Goal: Contribute content: Contribute content

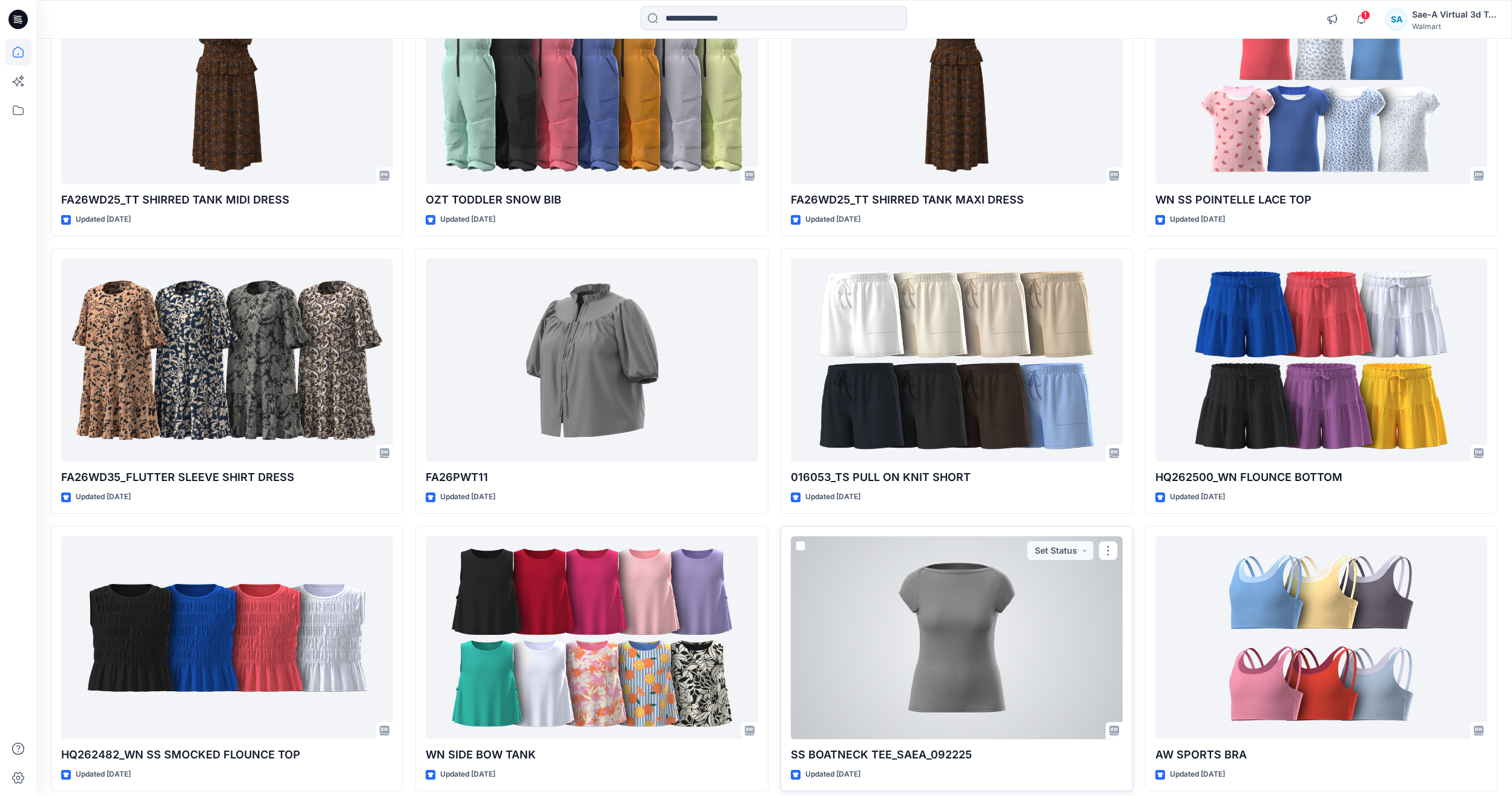
scroll to position [4416, 0]
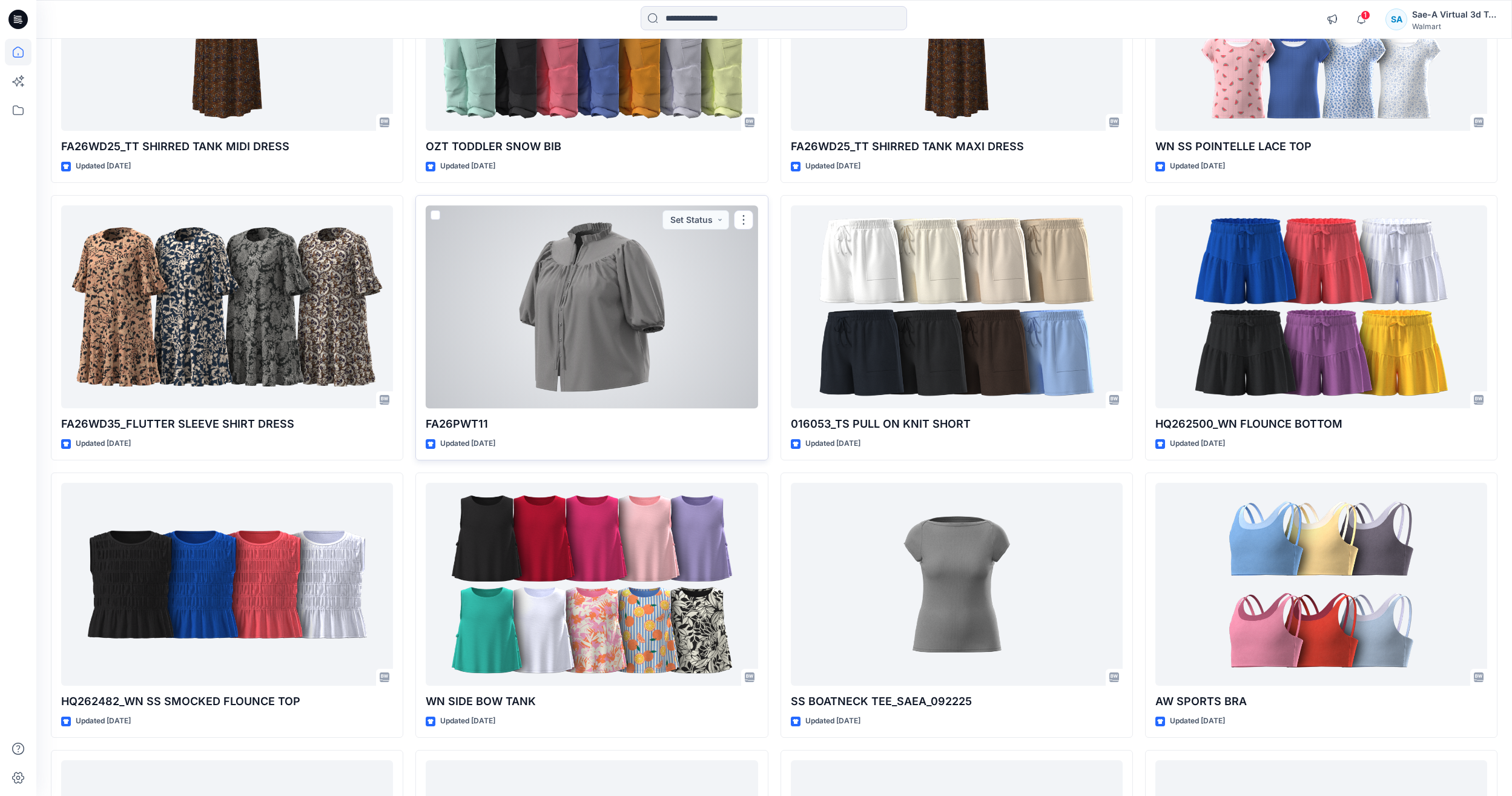
click at [631, 368] on div at bounding box center [592, 307] width 332 height 203
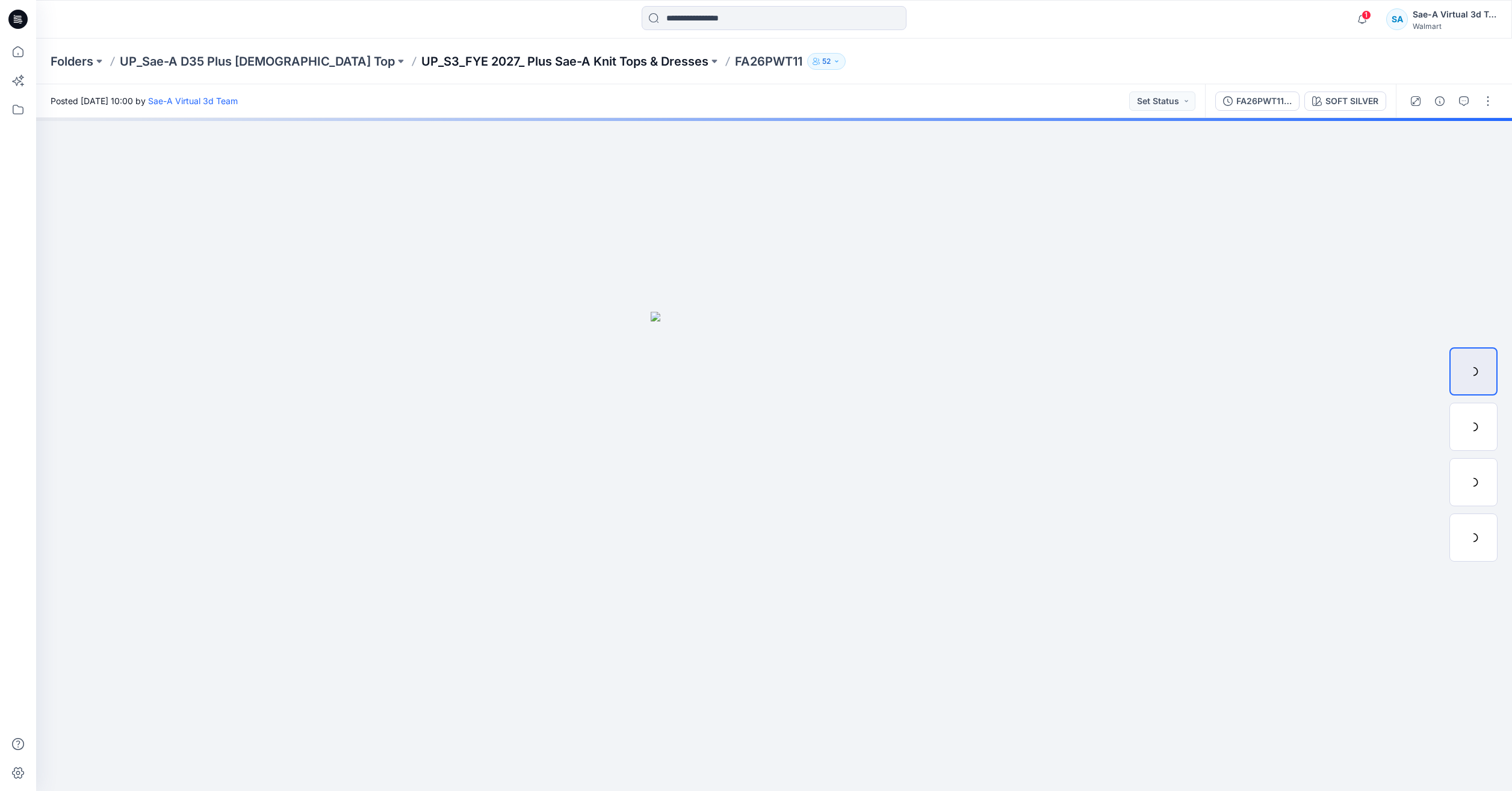
click at [547, 53] on p "UP_S3_FYE 2027_ Plus Sae-A Knit Tops & Dresses" at bounding box center [565, 61] width 287 height 17
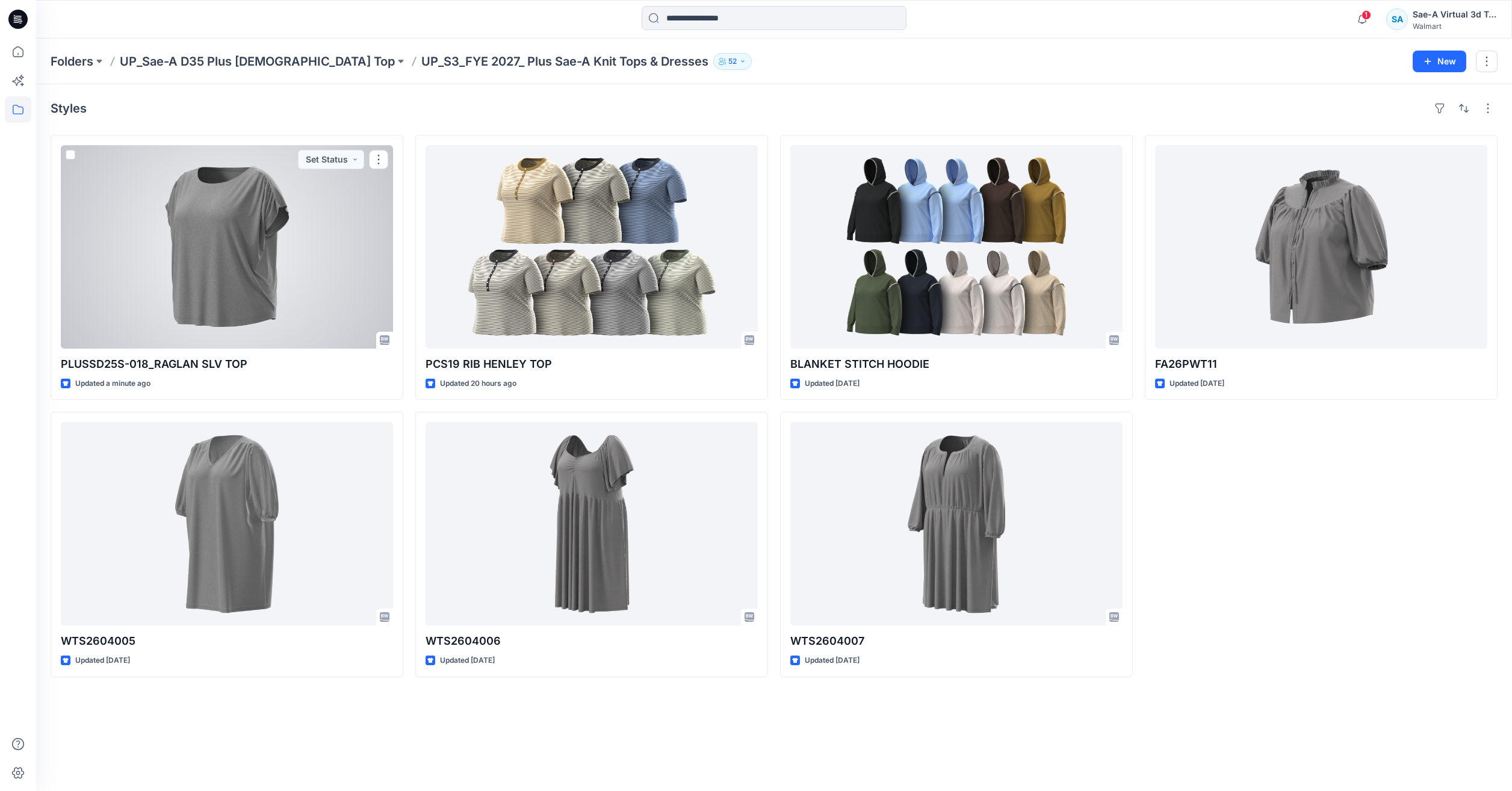
click at [290, 275] on div at bounding box center [227, 247] width 332 height 203
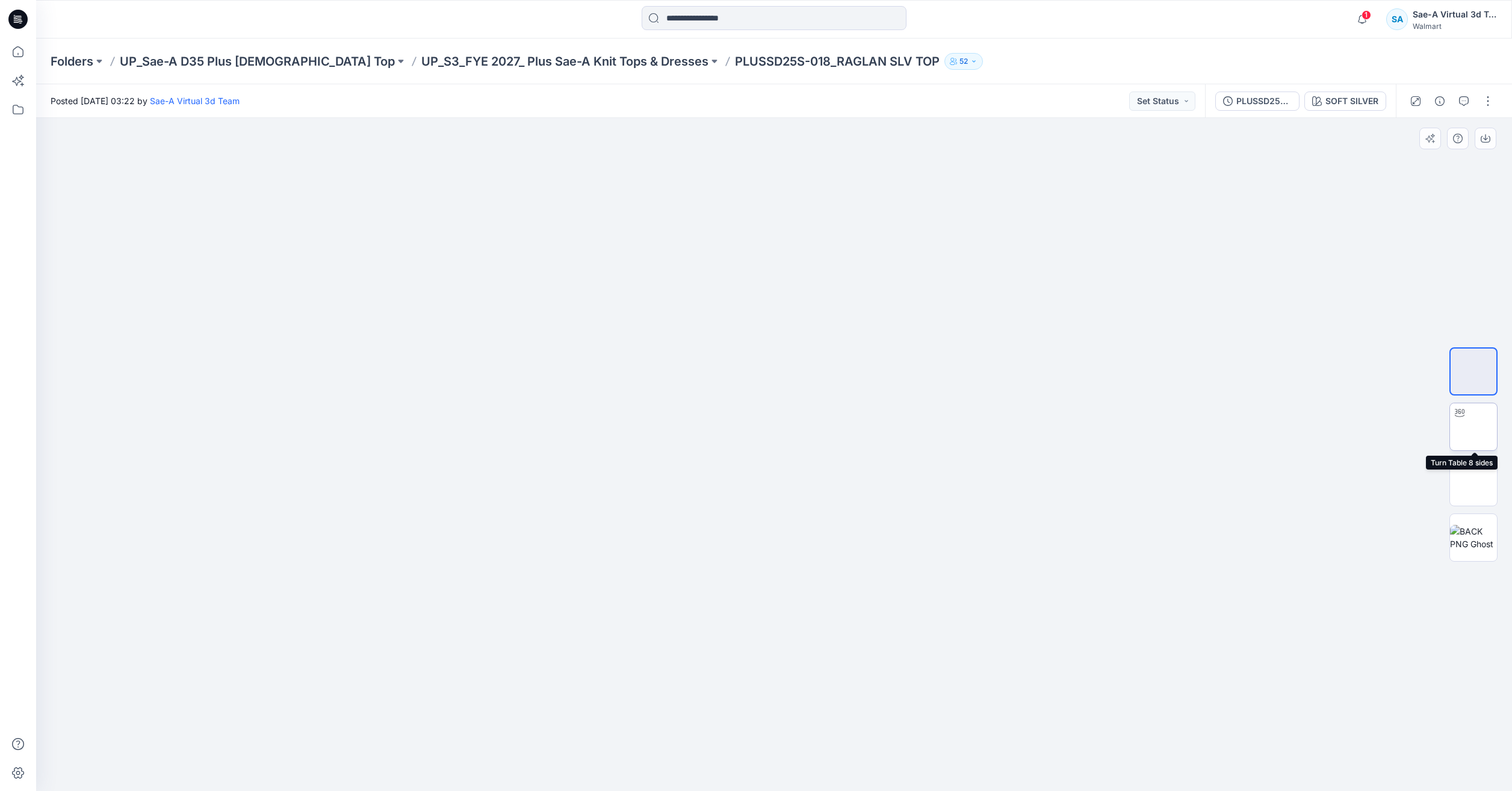
drag, startPoint x: 1476, startPoint y: 434, endPoint x: 1465, endPoint y: 440, distance: 12.5
click at [1473, 427] on img at bounding box center [1473, 427] width 0 height 0
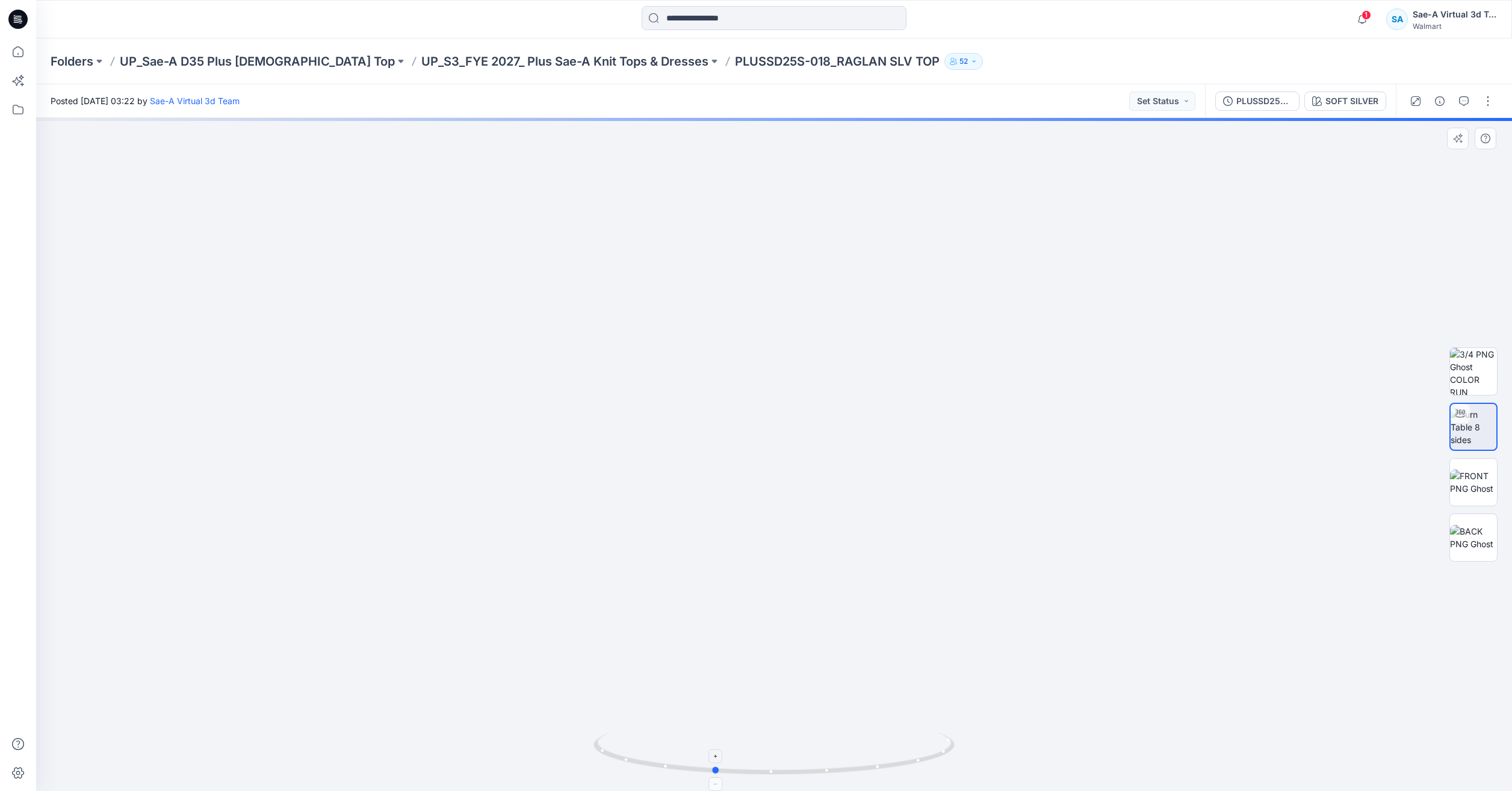
drag, startPoint x: 871, startPoint y: 771, endPoint x: 833, endPoint y: 761, distance: 39.3
click at [834, 770] on icon at bounding box center [775, 756] width 364 height 45
drag, startPoint x: 888, startPoint y: 762, endPoint x: 924, endPoint y: 766, distance: 36.2
click at [920, 773] on icon at bounding box center [775, 756] width 364 height 45
drag, startPoint x: 893, startPoint y: 777, endPoint x: 729, endPoint y: 780, distance: 164.0
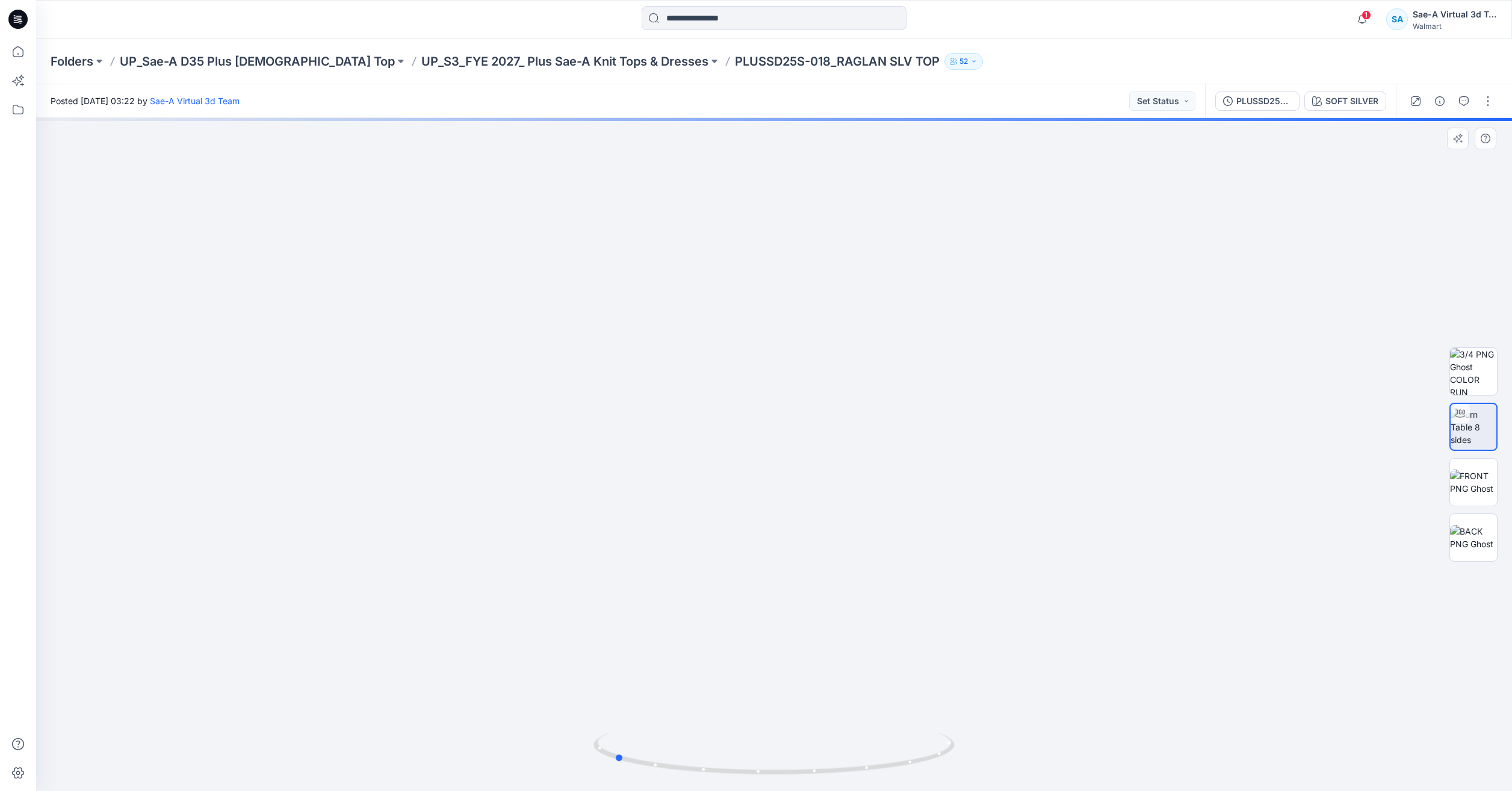
click at [729, 780] on div at bounding box center [774, 761] width 361 height 60
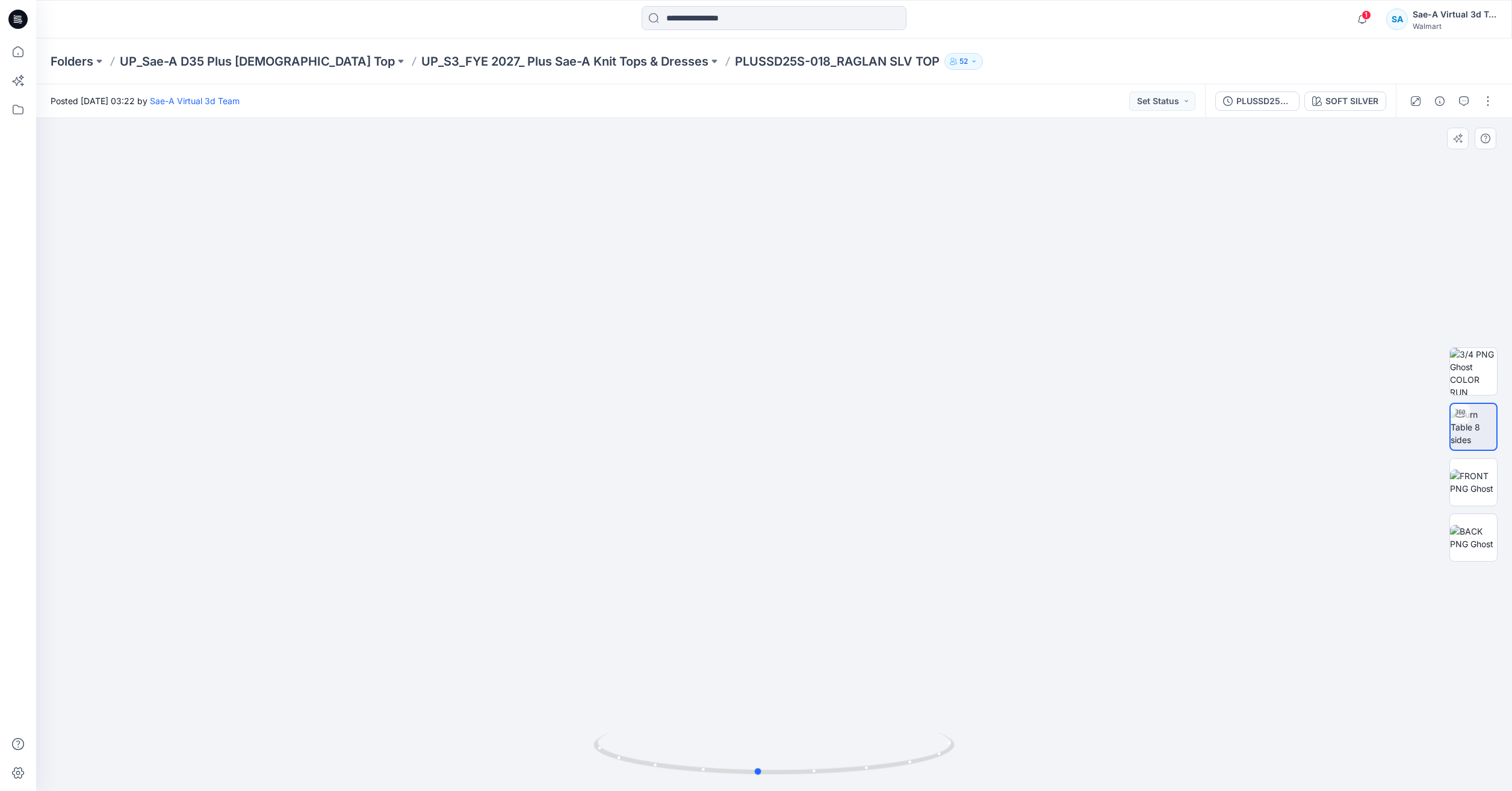
drag, startPoint x: 898, startPoint y: 766, endPoint x: 1042, endPoint y: 762, distance: 144.1
click at [1042, 762] on div at bounding box center [774, 454] width 1476 height 673
drag, startPoint x: 903, startPoint y: 771, endPoint x: 978, endPoint y: 766, distance: 75.2
click at [978, 766] on div at bounding box center [774, 454] width 1476 height 673
click at [1025, 201] on img at bounding box center [774, 372] width 1002 height 838
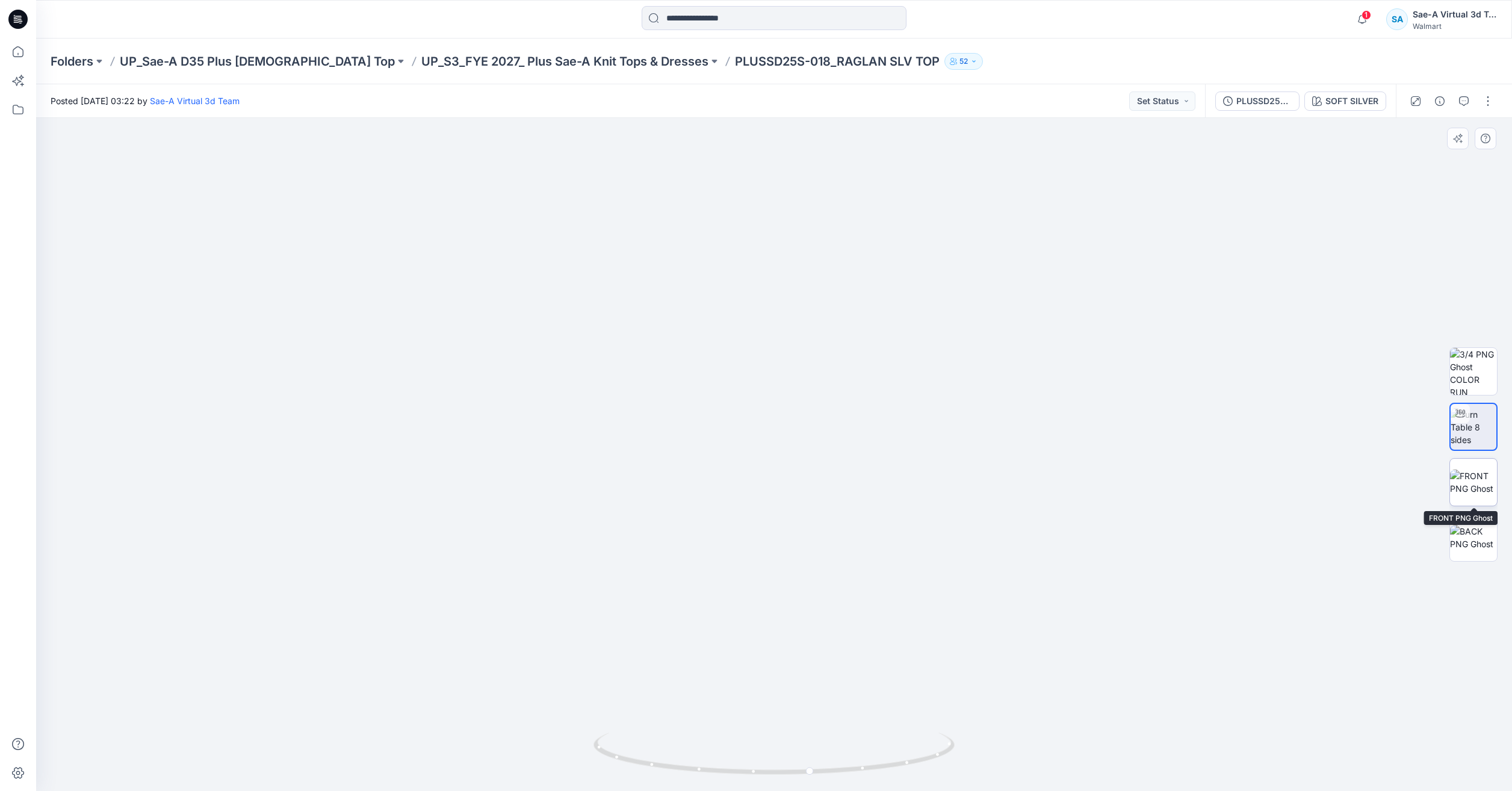
click at [1487, 486] on img at bounding box center [1473, 482] width 47 height 25
click at [1461, 102] on icon "button" at bounding box center [1464, 101] width 9 height 9
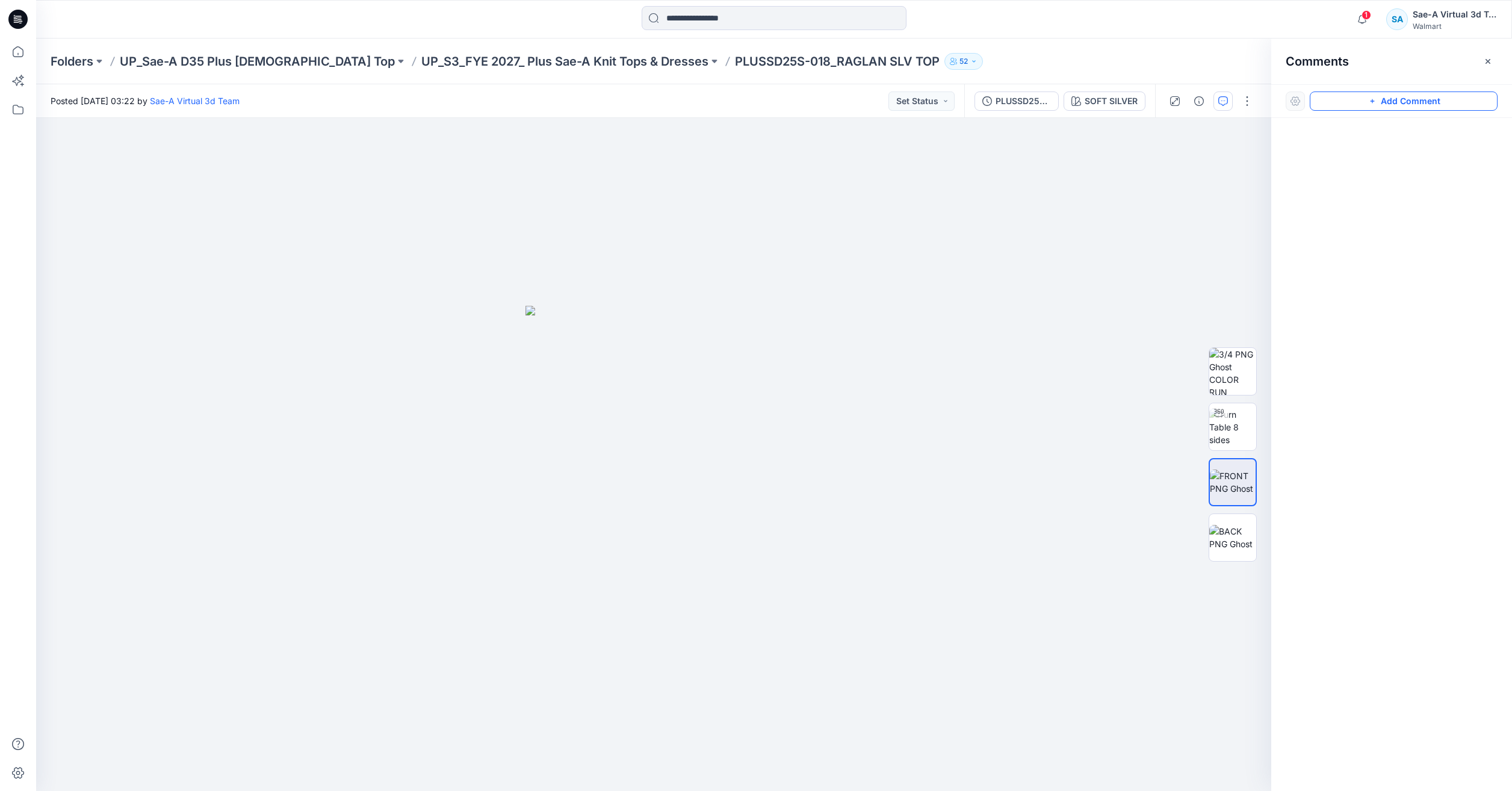
click at [1398, 101] on button "Add Comment" at bounding box center [1404, 101] width 188 height 19
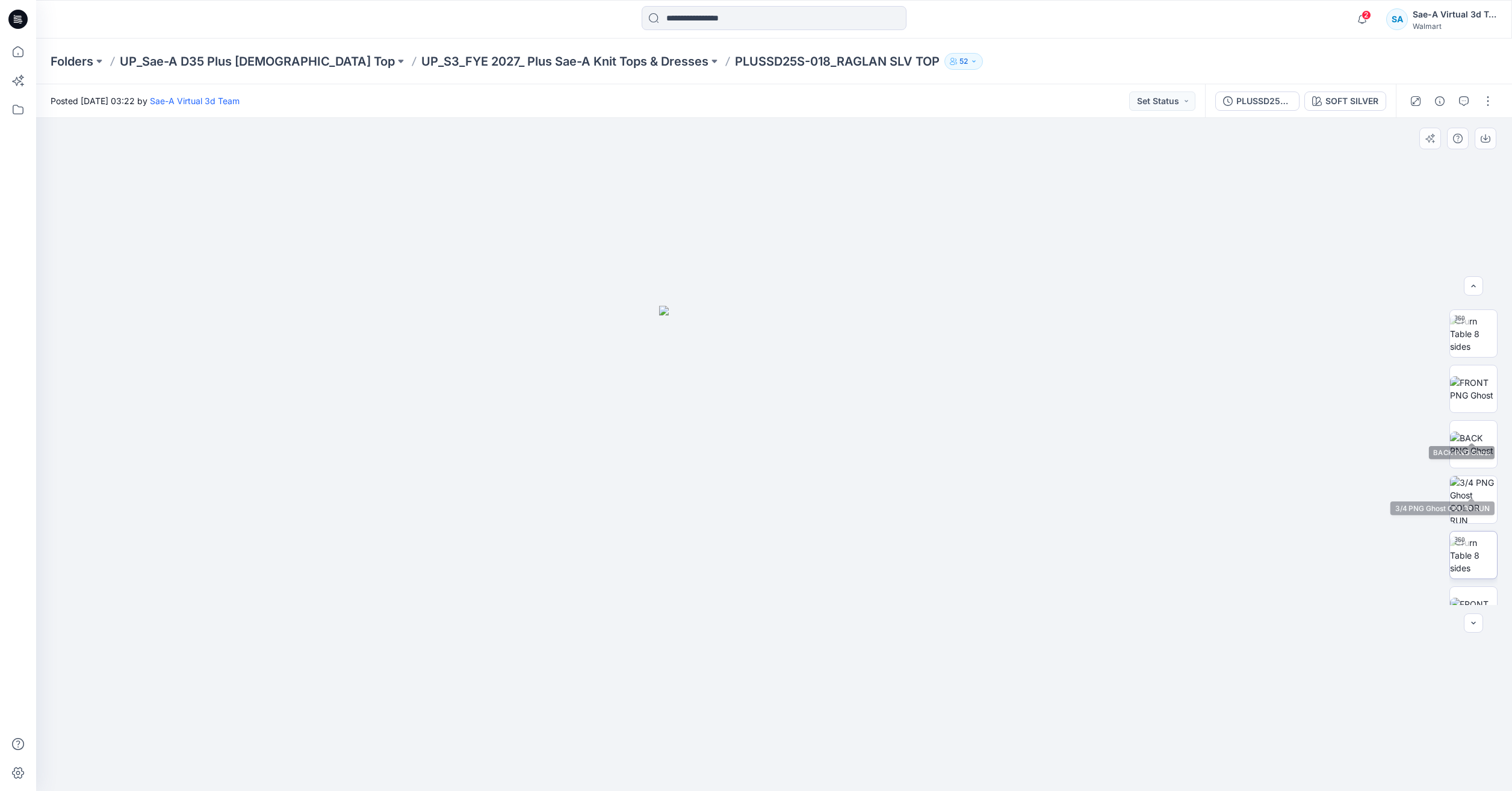
scroll to position [79, 0]
click at [1463, 530] on img at bounding box center [1473, 526] width 47 height 38
click at [1397, 144] on img at bounding box center [774, 52] width 2283 height 1478
click at [1491, 99] on button "button" at bounding box center [1487, 101] width 19 height 19
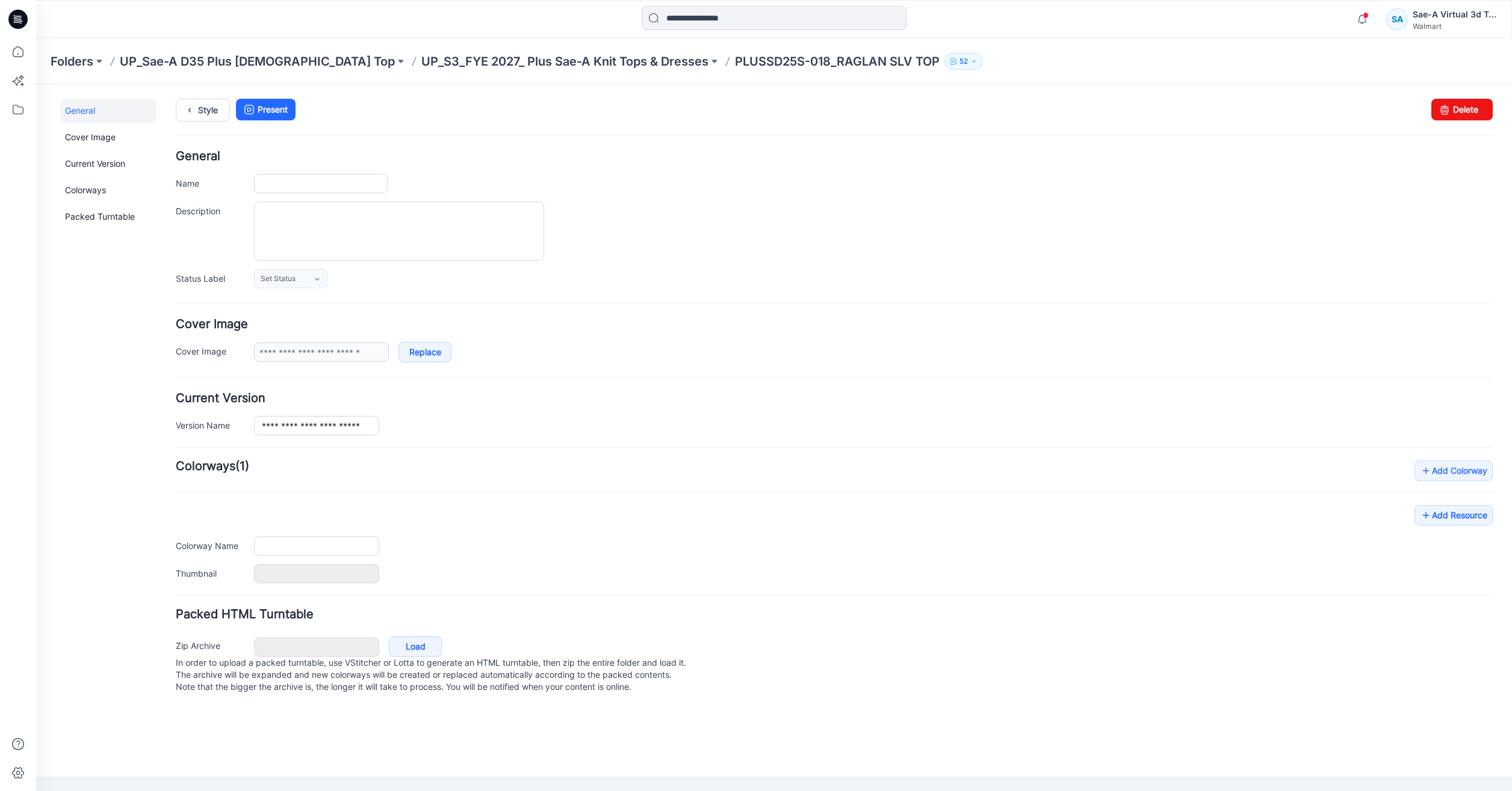
type input "**********"
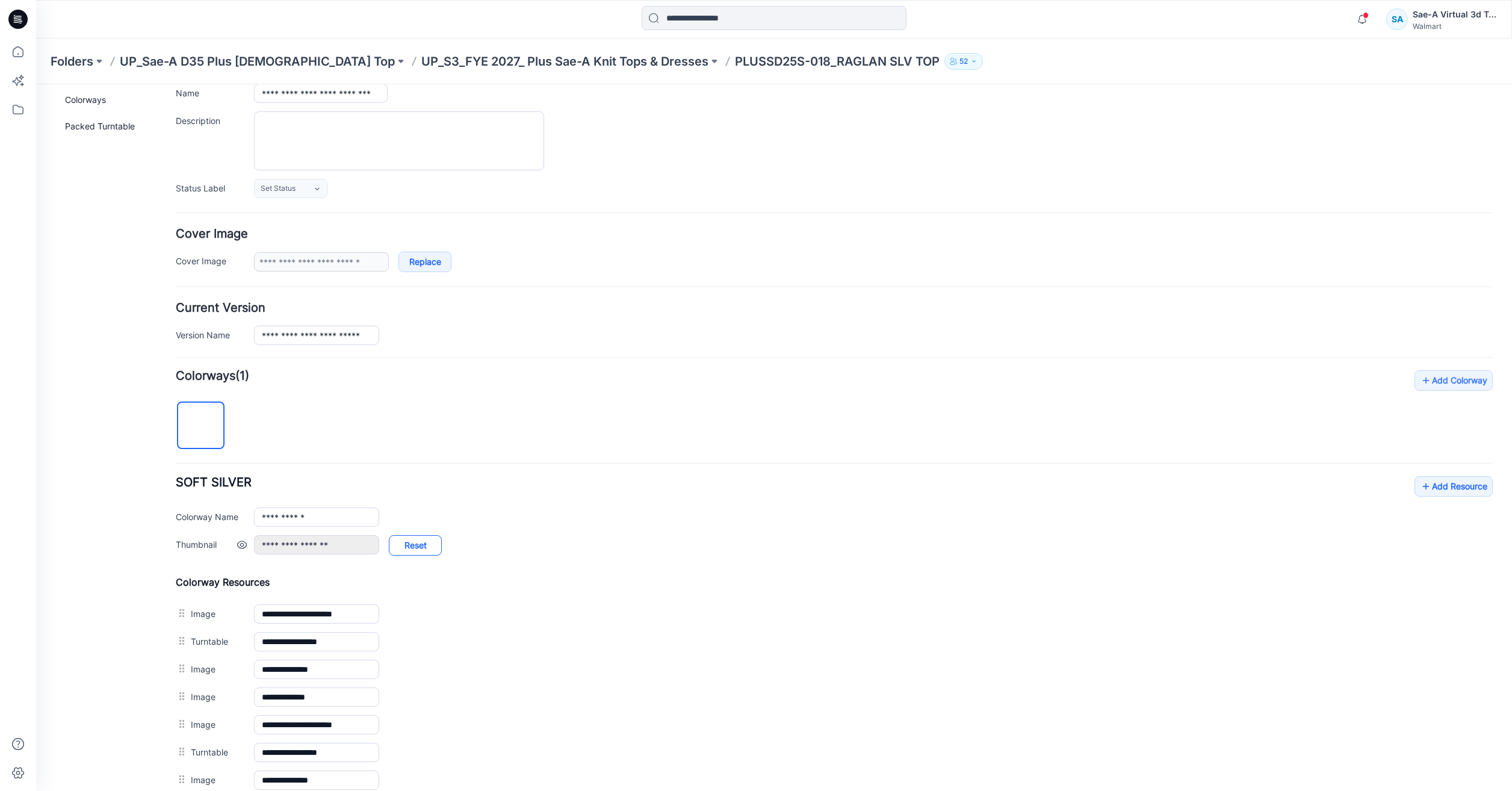
scroll to position [231, 0]
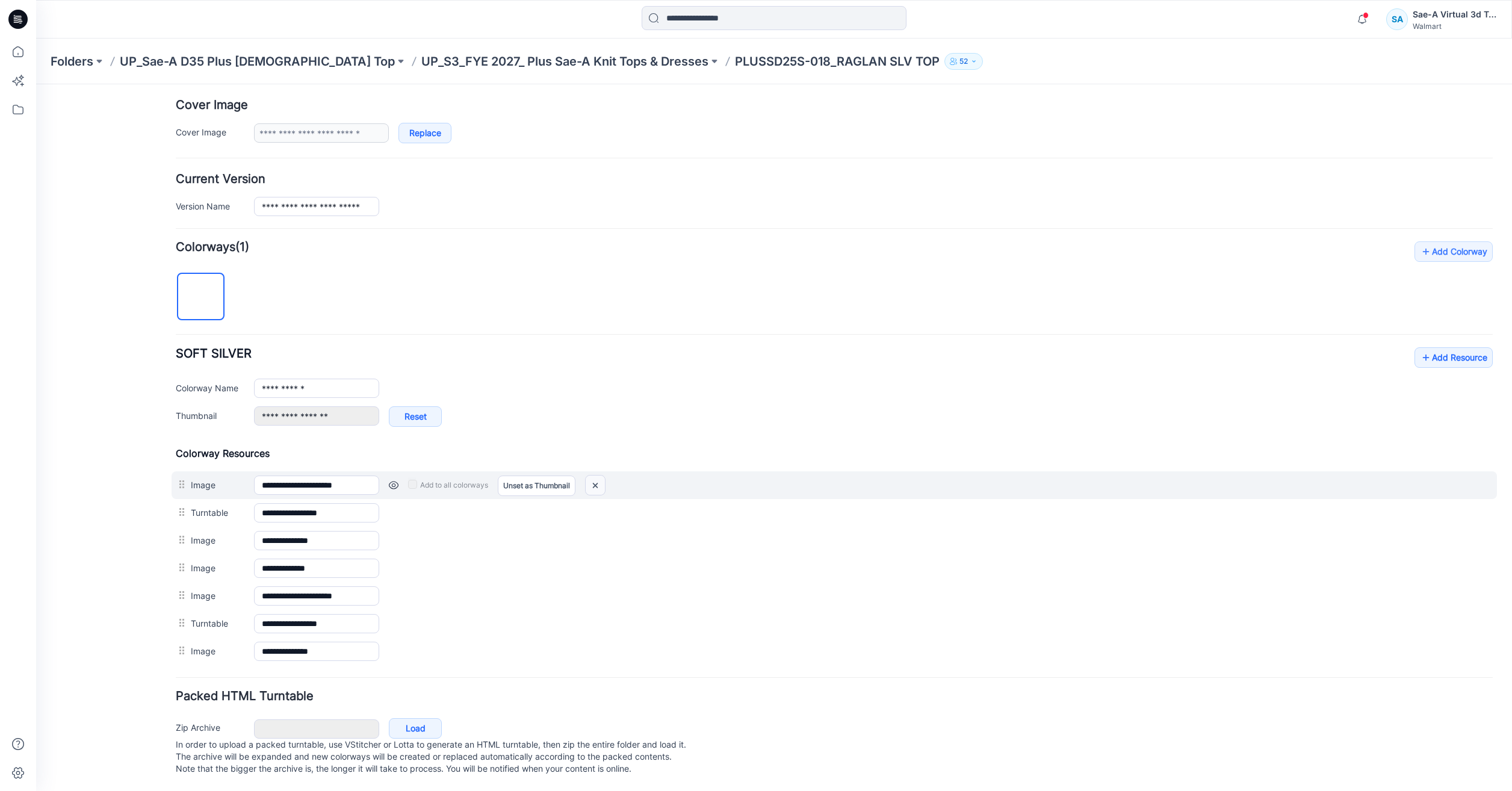
click at [603, 476] on img at bounding box center [595, 486] width 19 height 20
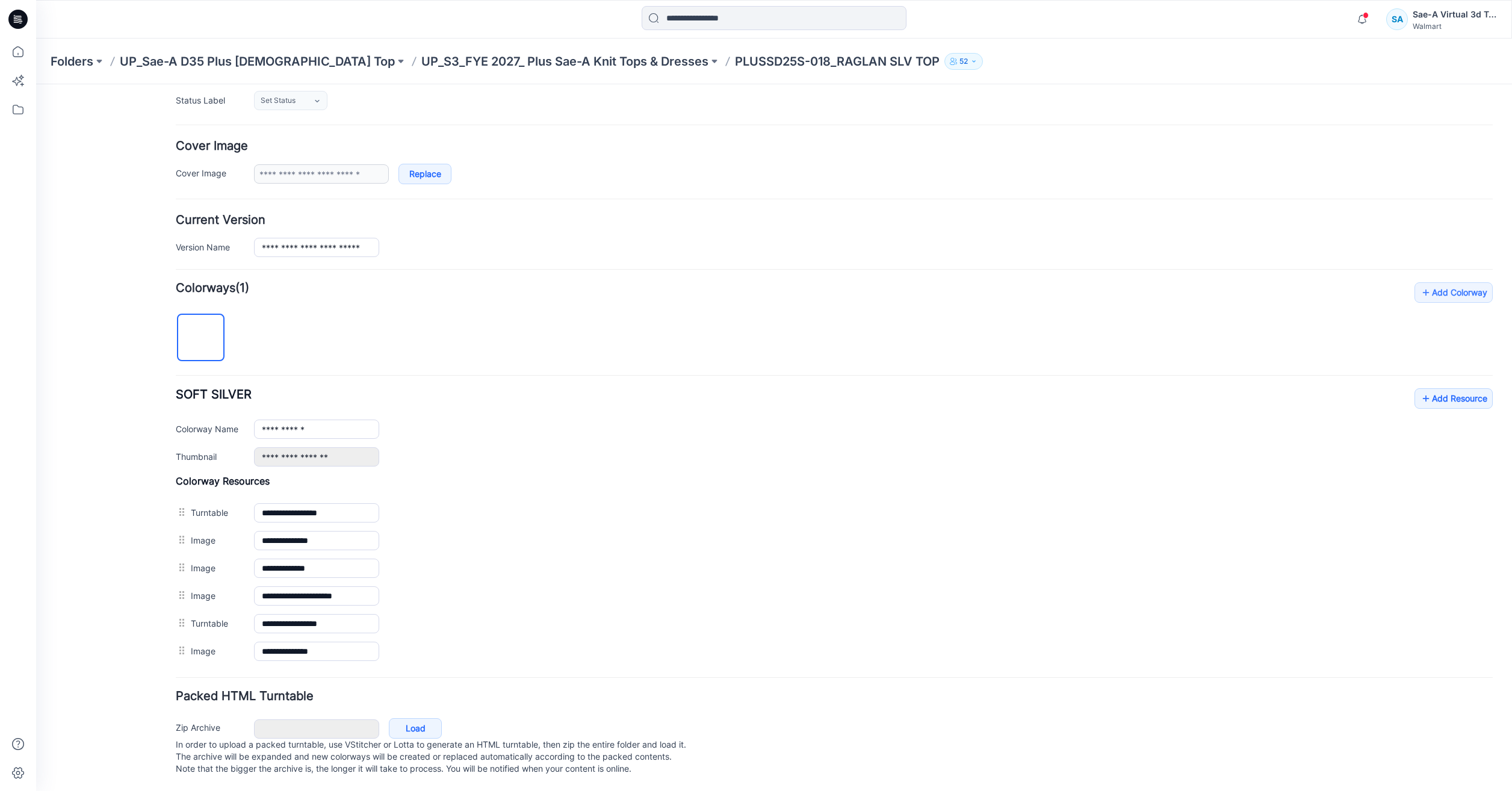
scroll to position [190, 0]
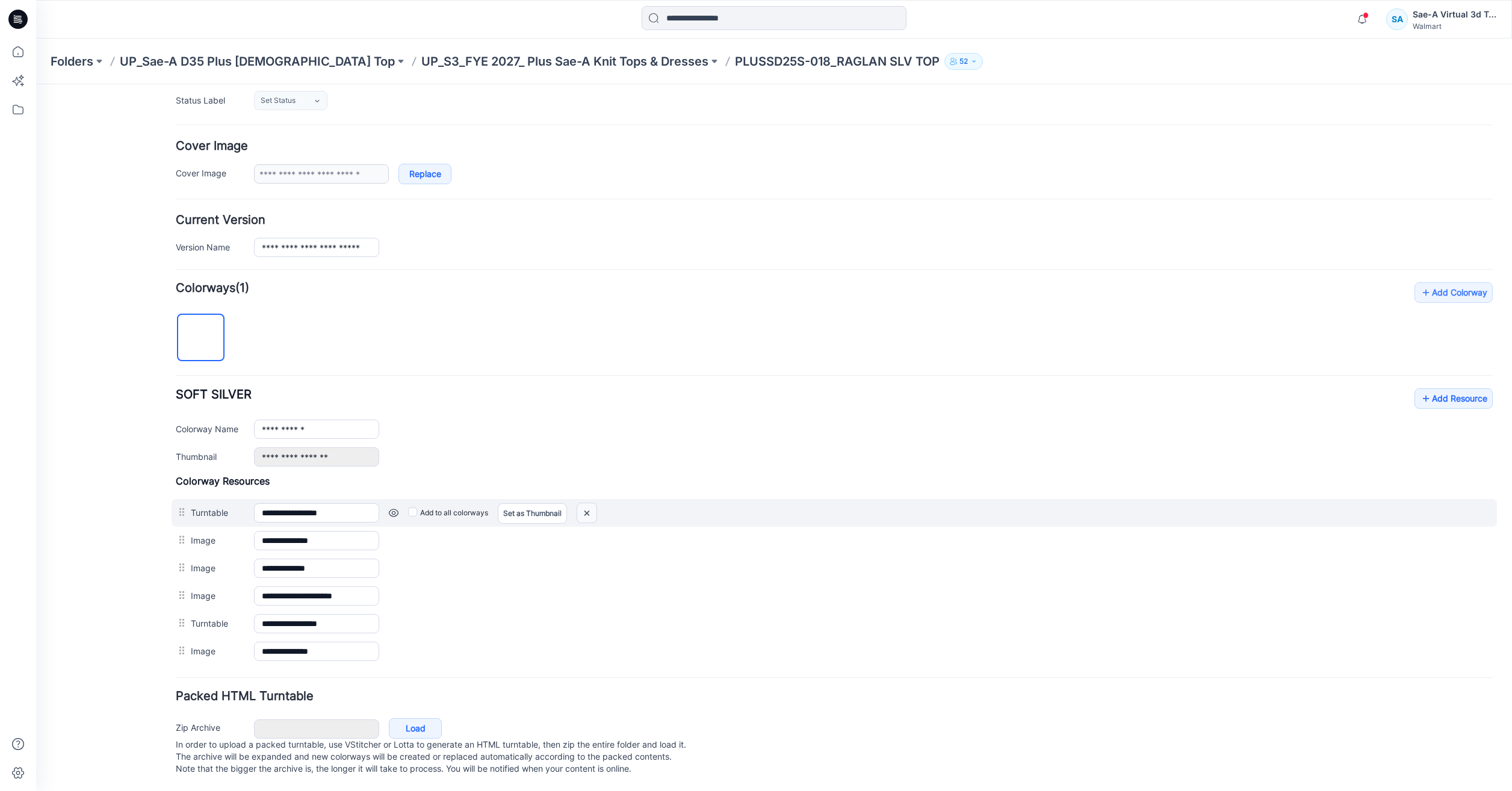
click at [592, 504] on img at bounding box center [587, 514] width 19 height 20
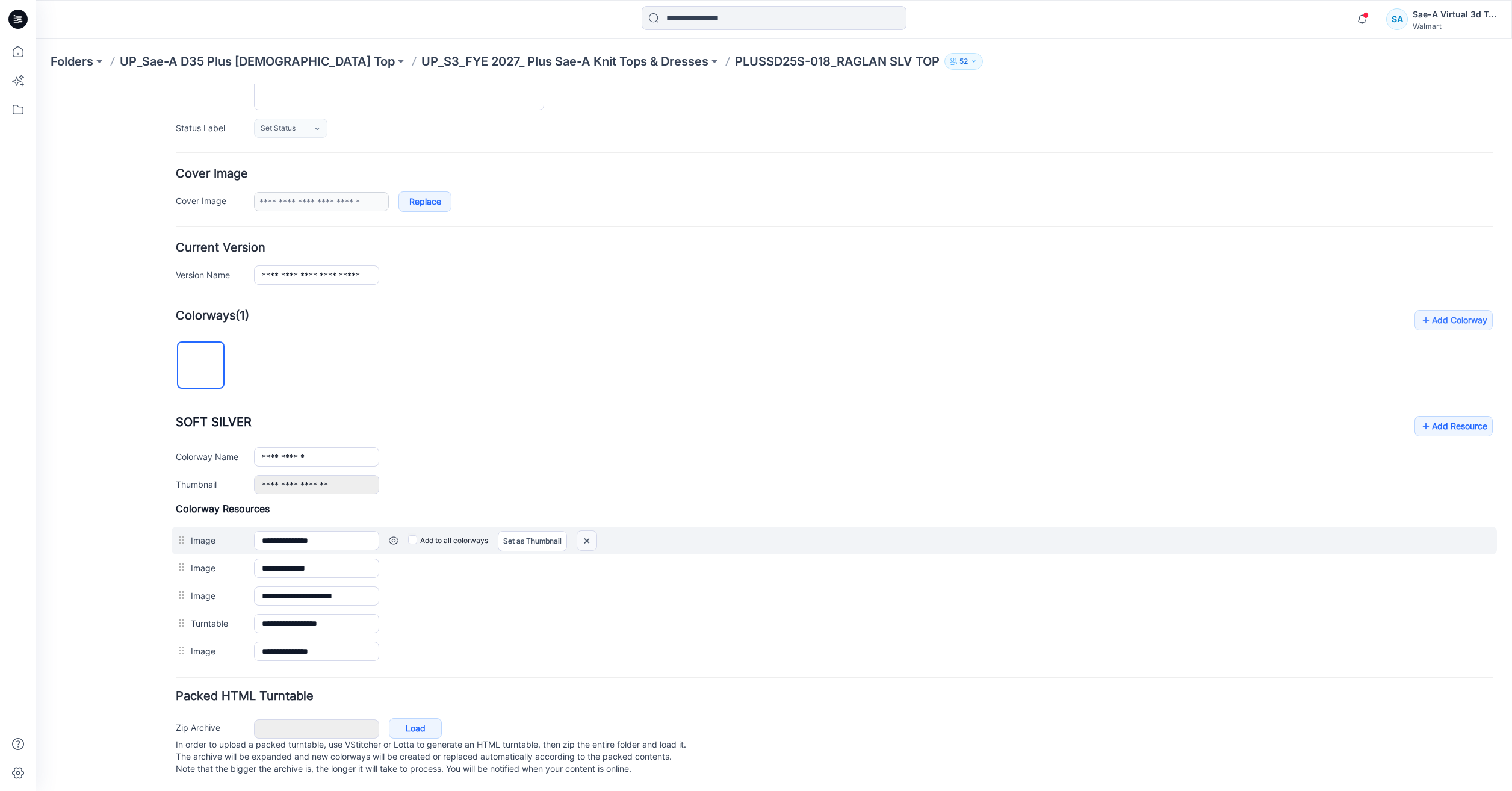
scroll to position [163, 0]
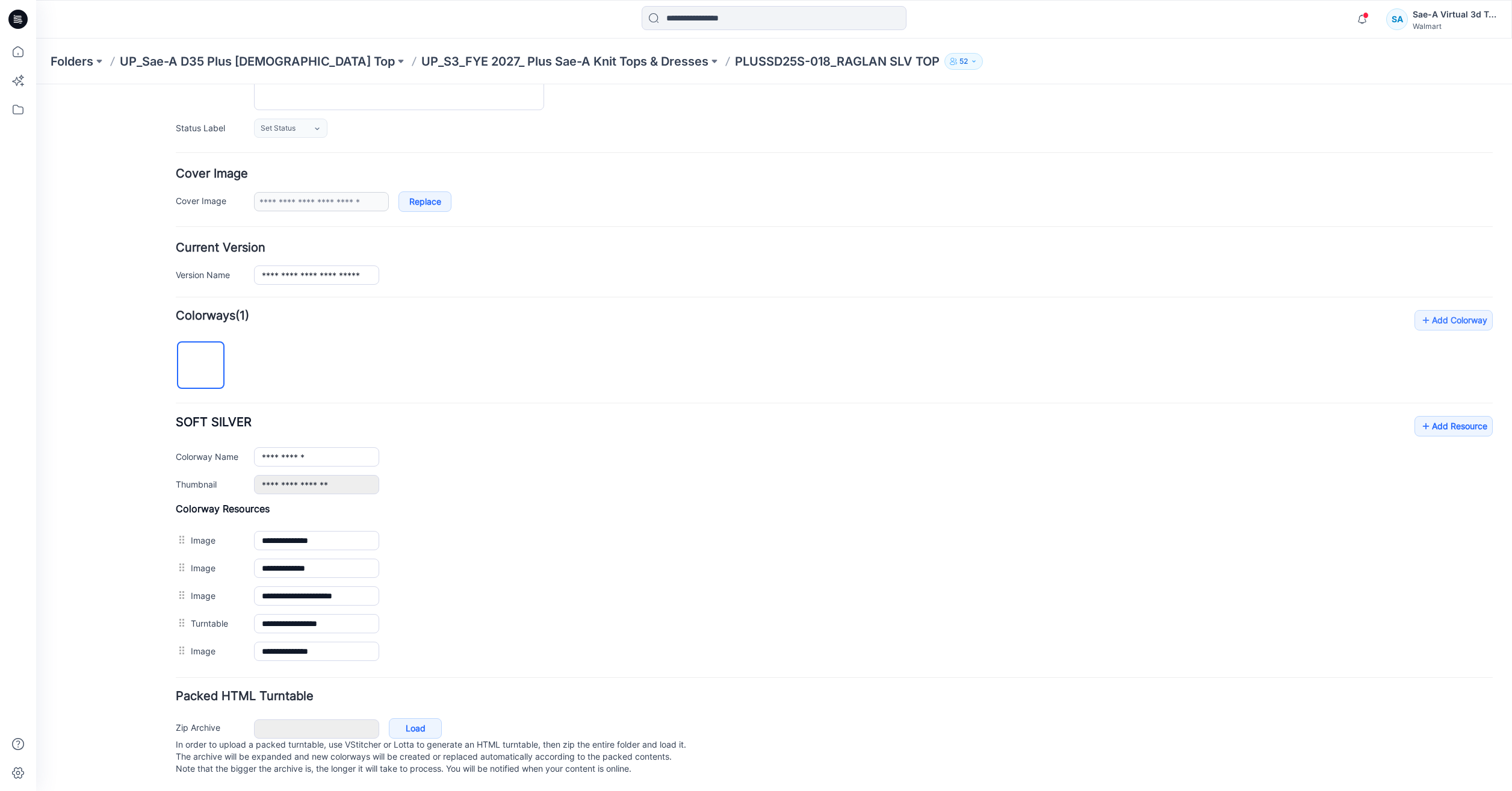
click at [36, 84] on img at bounding box center [36, 84] width 0 height 0
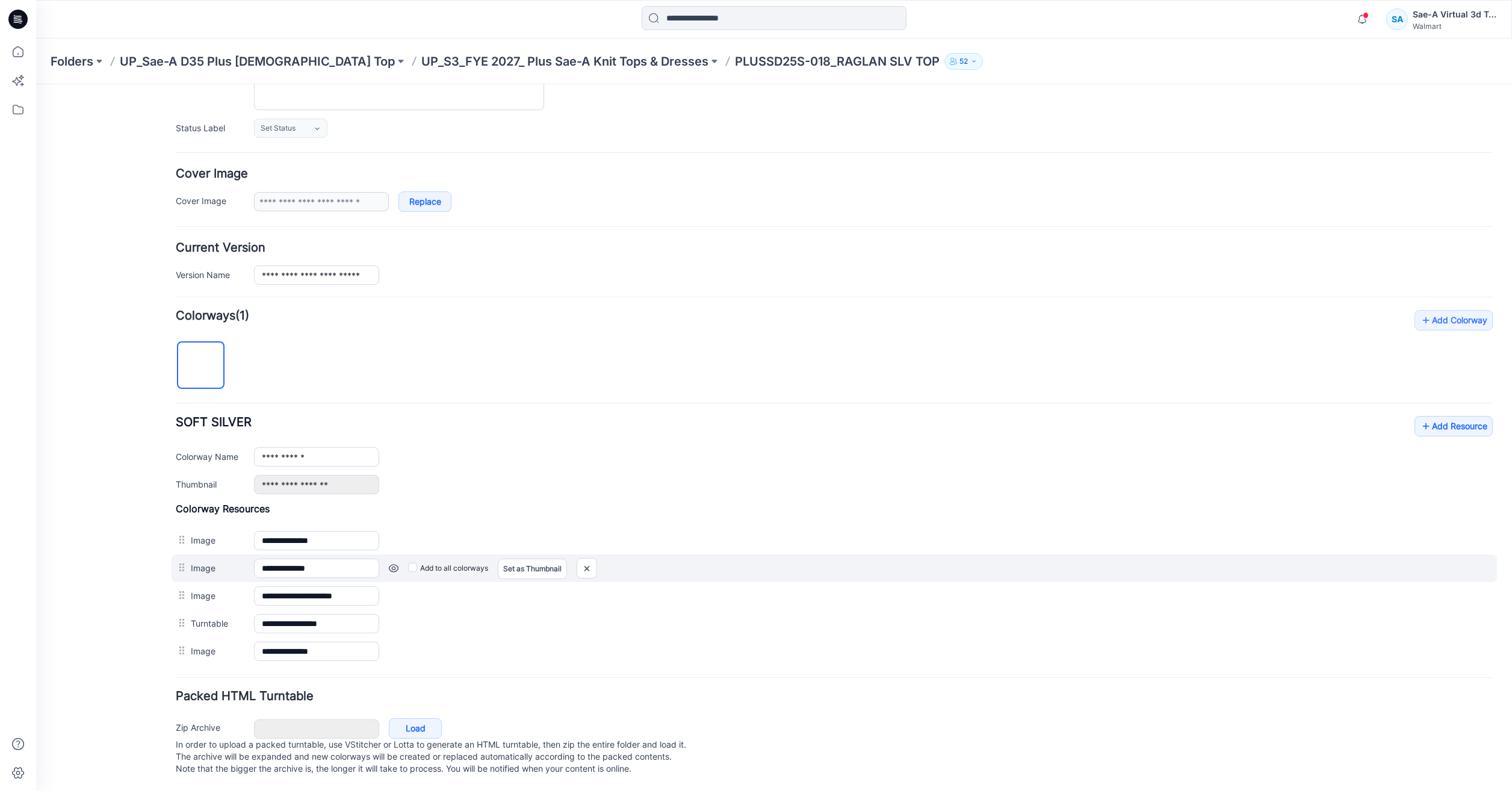
scroll to position [135, 0]
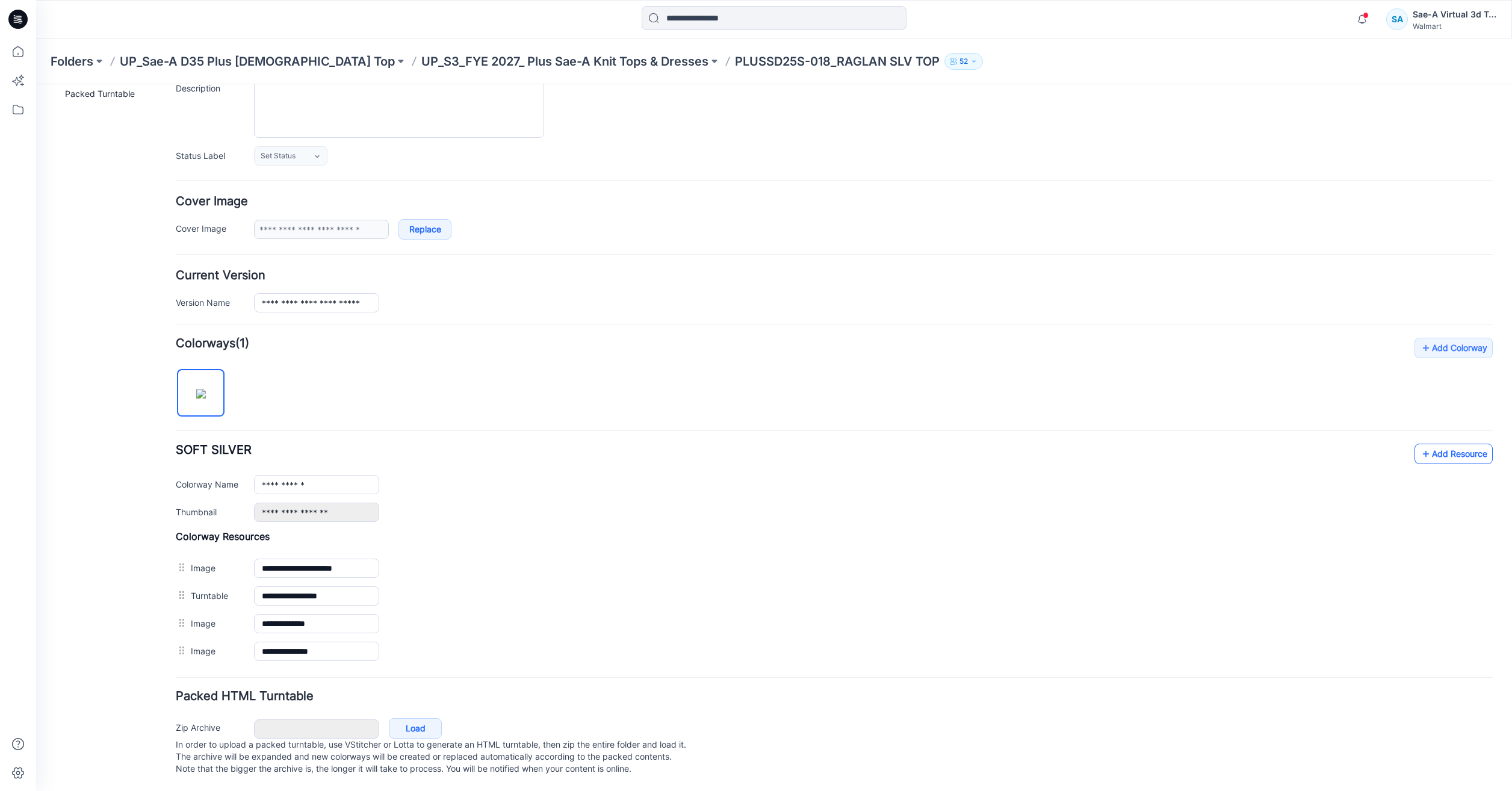
click at [1433, 444] on link "Add Resource" at bounding box center [1453, 454] width 78 height 21
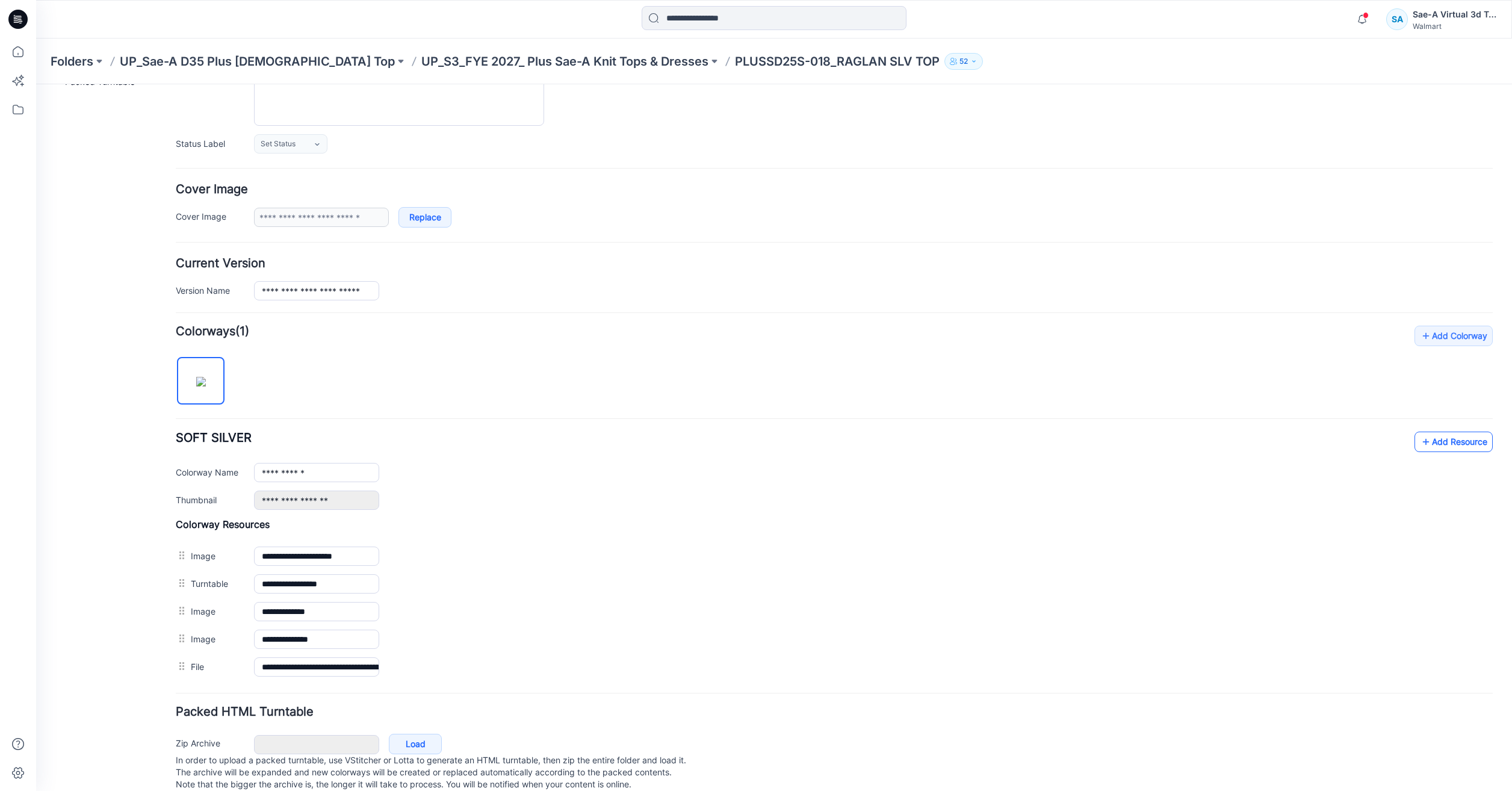
click at [1447, 442] on link "Add Resource" at bounding box center [1453, 442] width 78 height 21
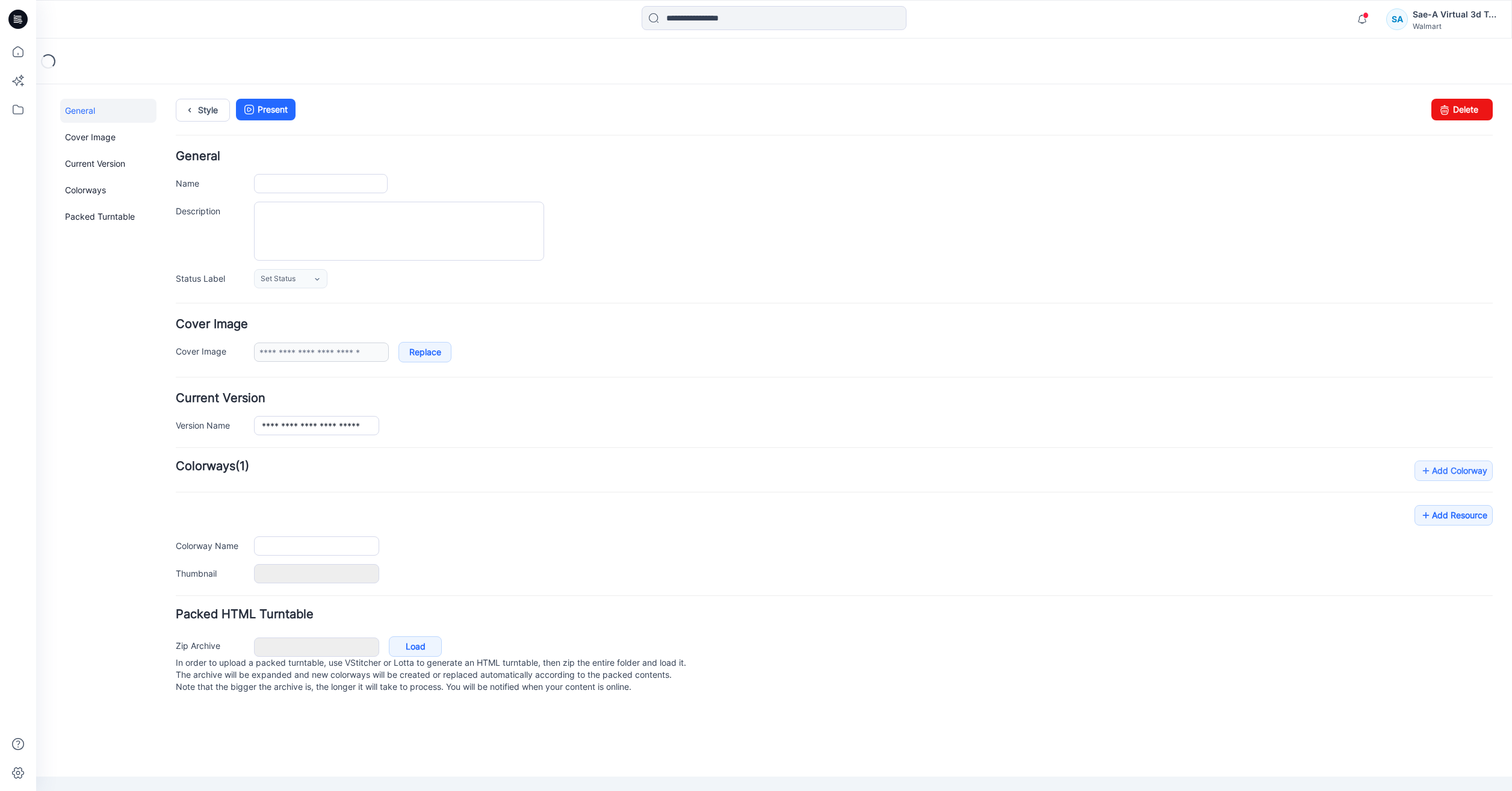
type input "**********"
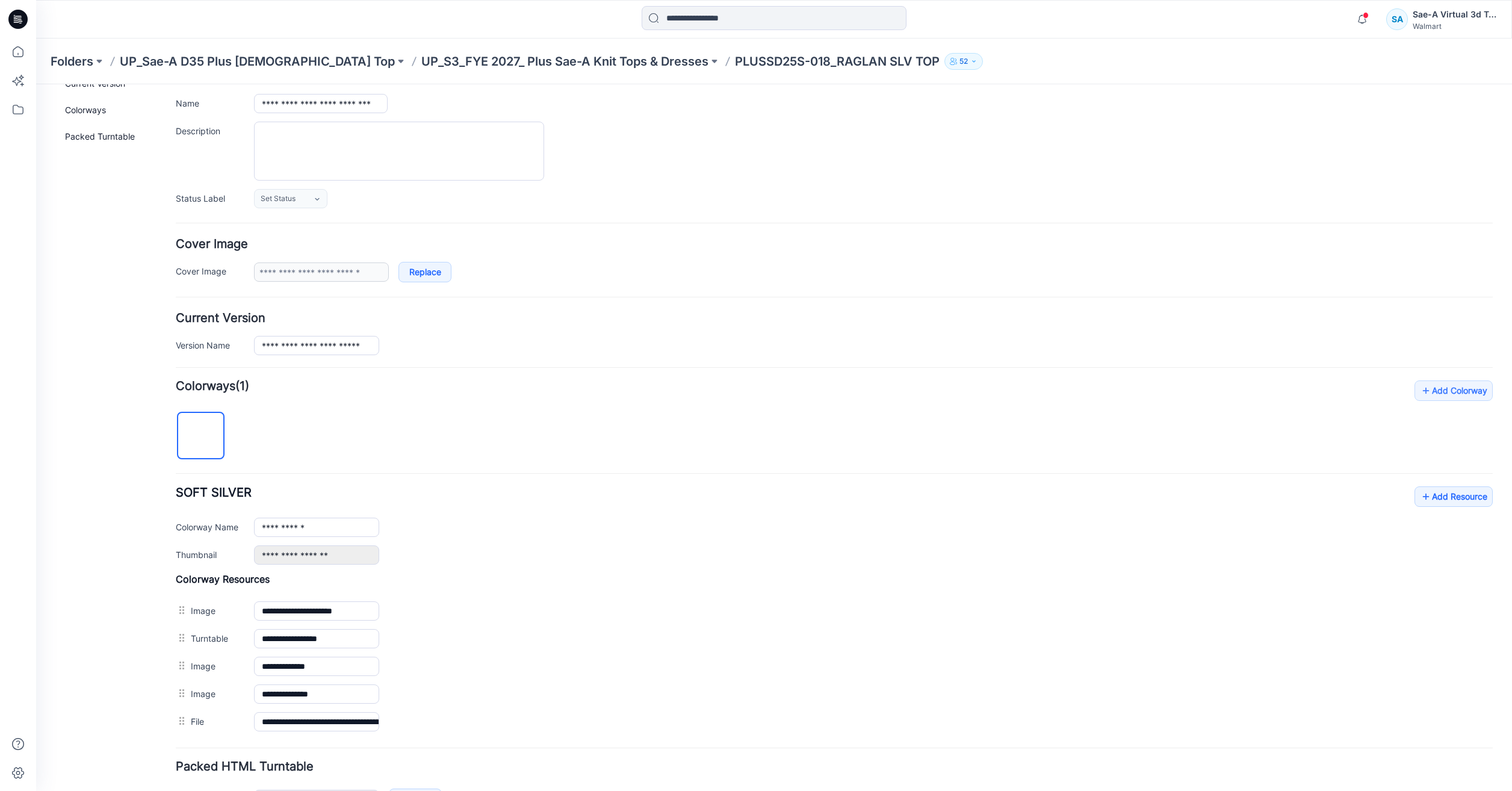
scroll to position [163, 0]
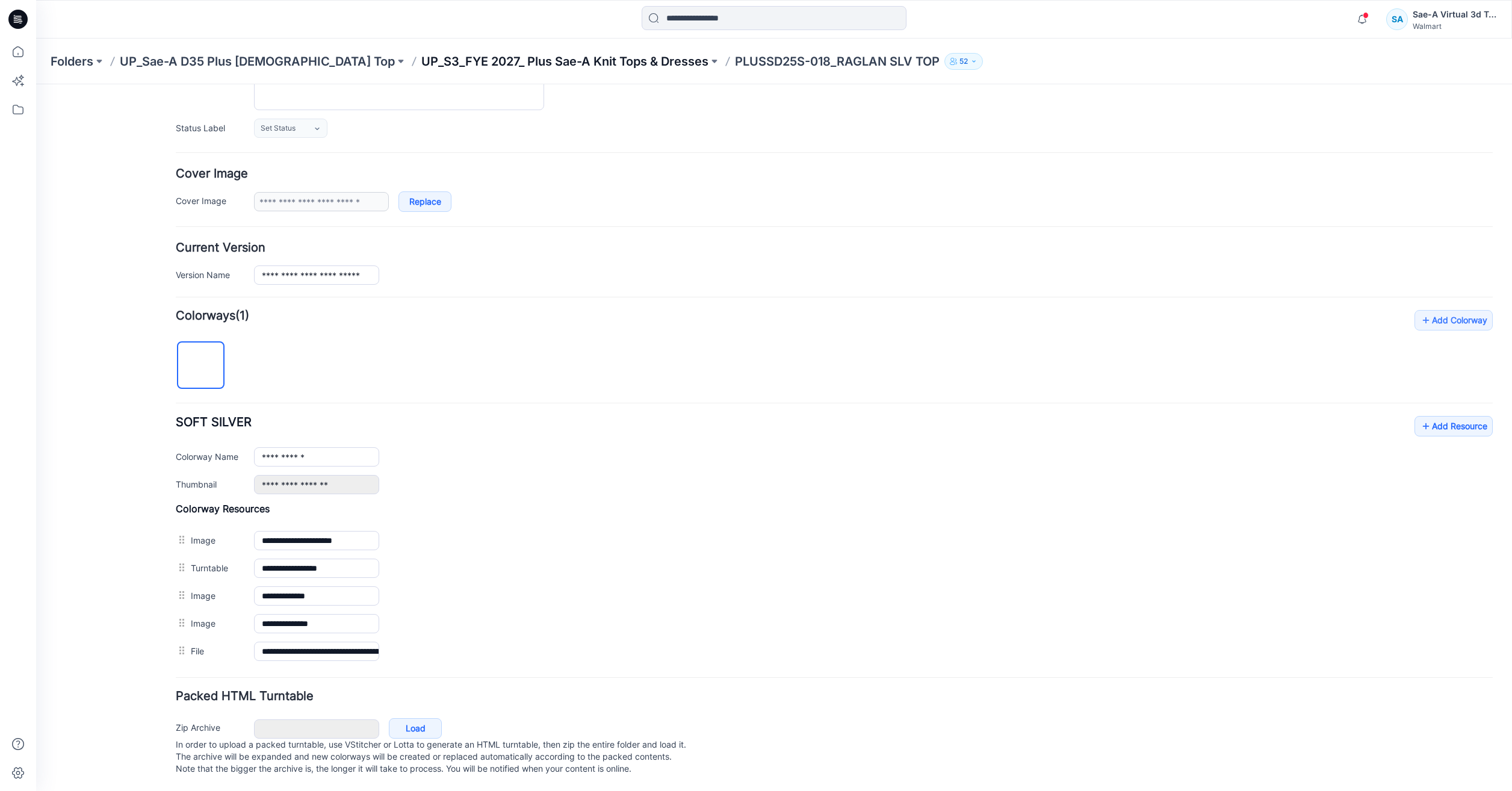
click at [421, 63] on p "UP_S3_FYE 2027_ Plus Sae-A Knit Tops & Dresses" at bounding box center [565, 61] width 287 height 17
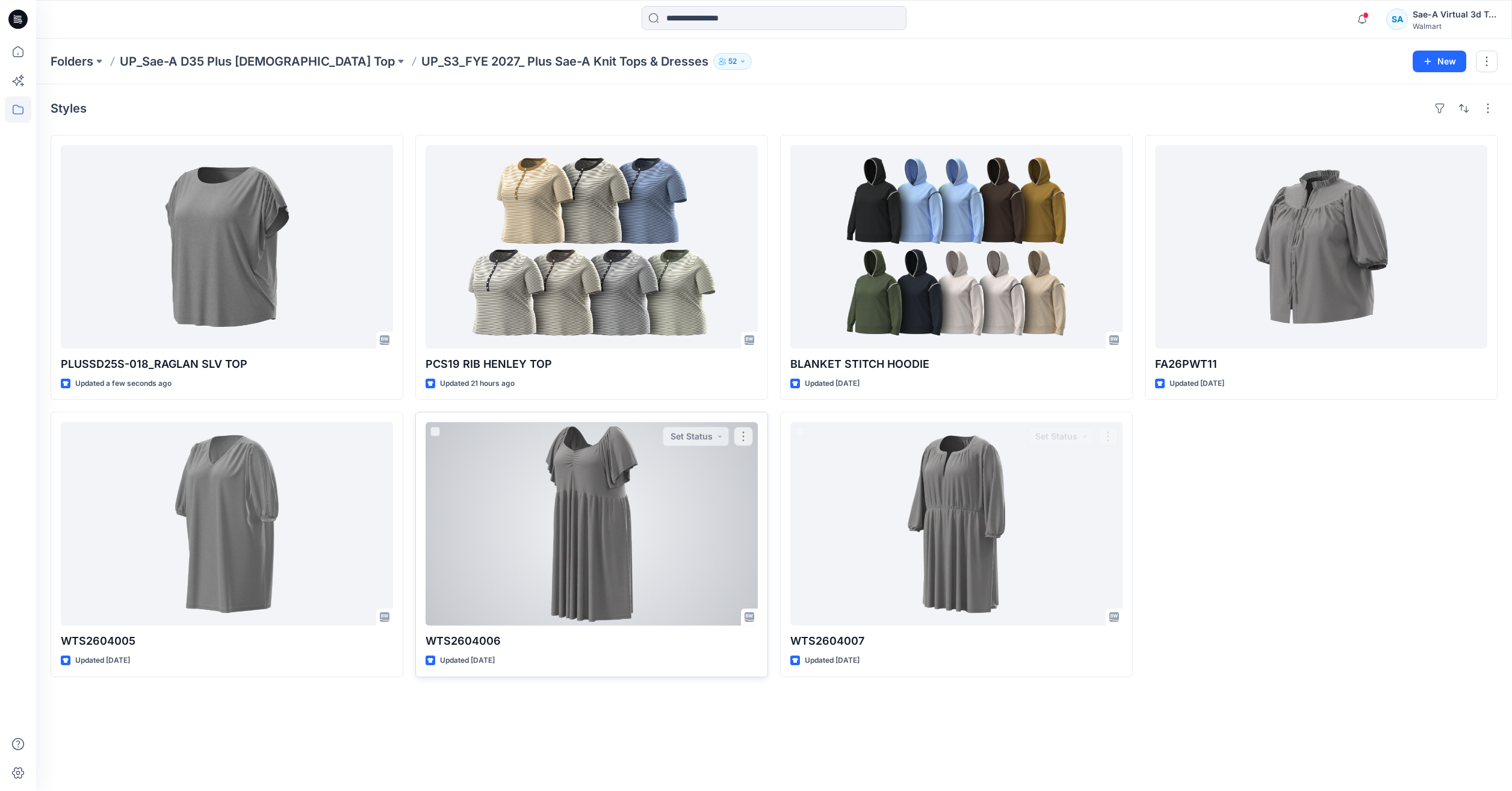
click at [571, 583] on div at bounding box center [591, 524] width 332 height 203
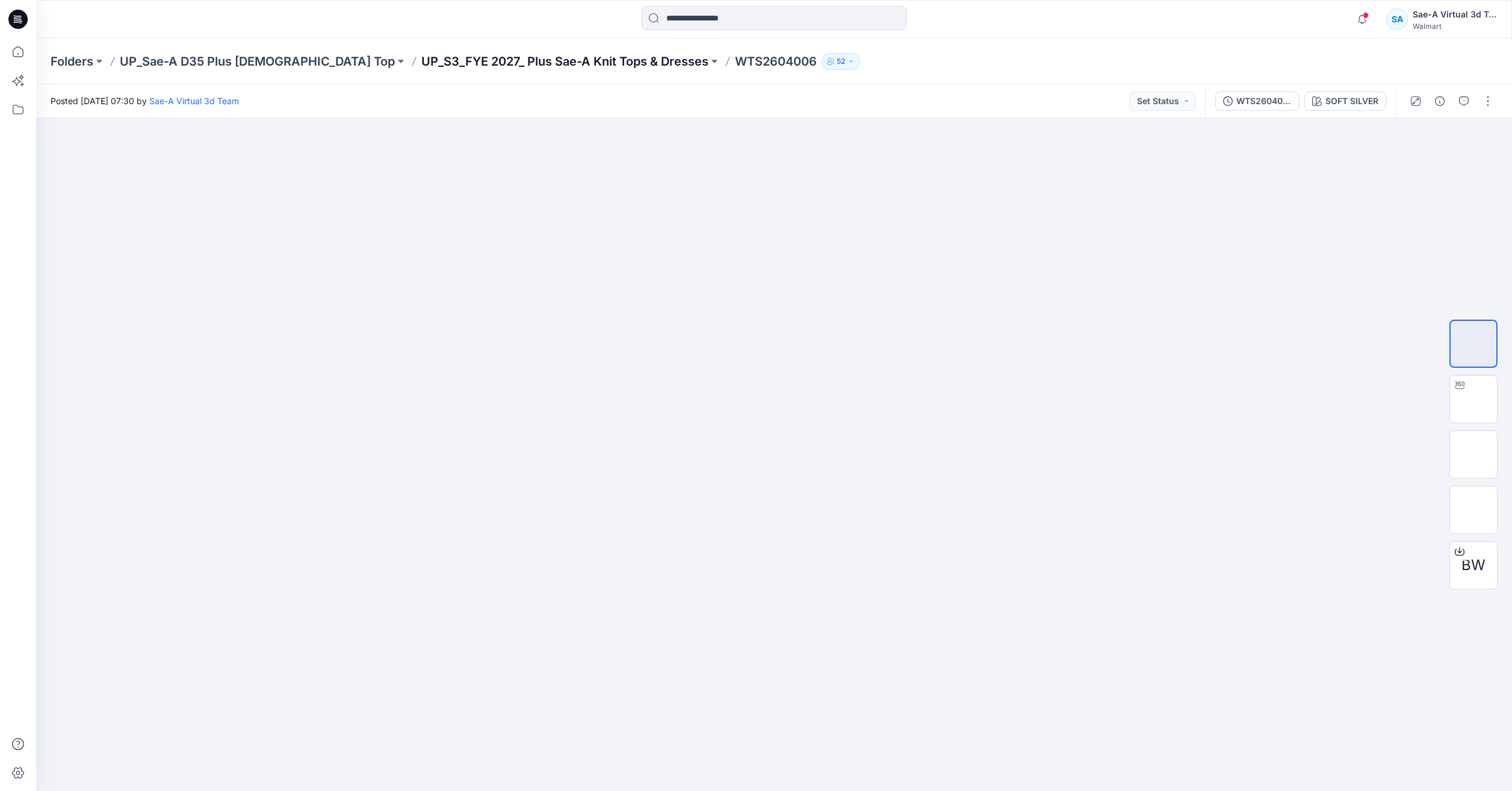
click at [523, 56] on p "UP_S3_FYE 2027_ Plus Sae-A Knit Tops & Dresses" at bounding box center [565, 61] width 287 height 17
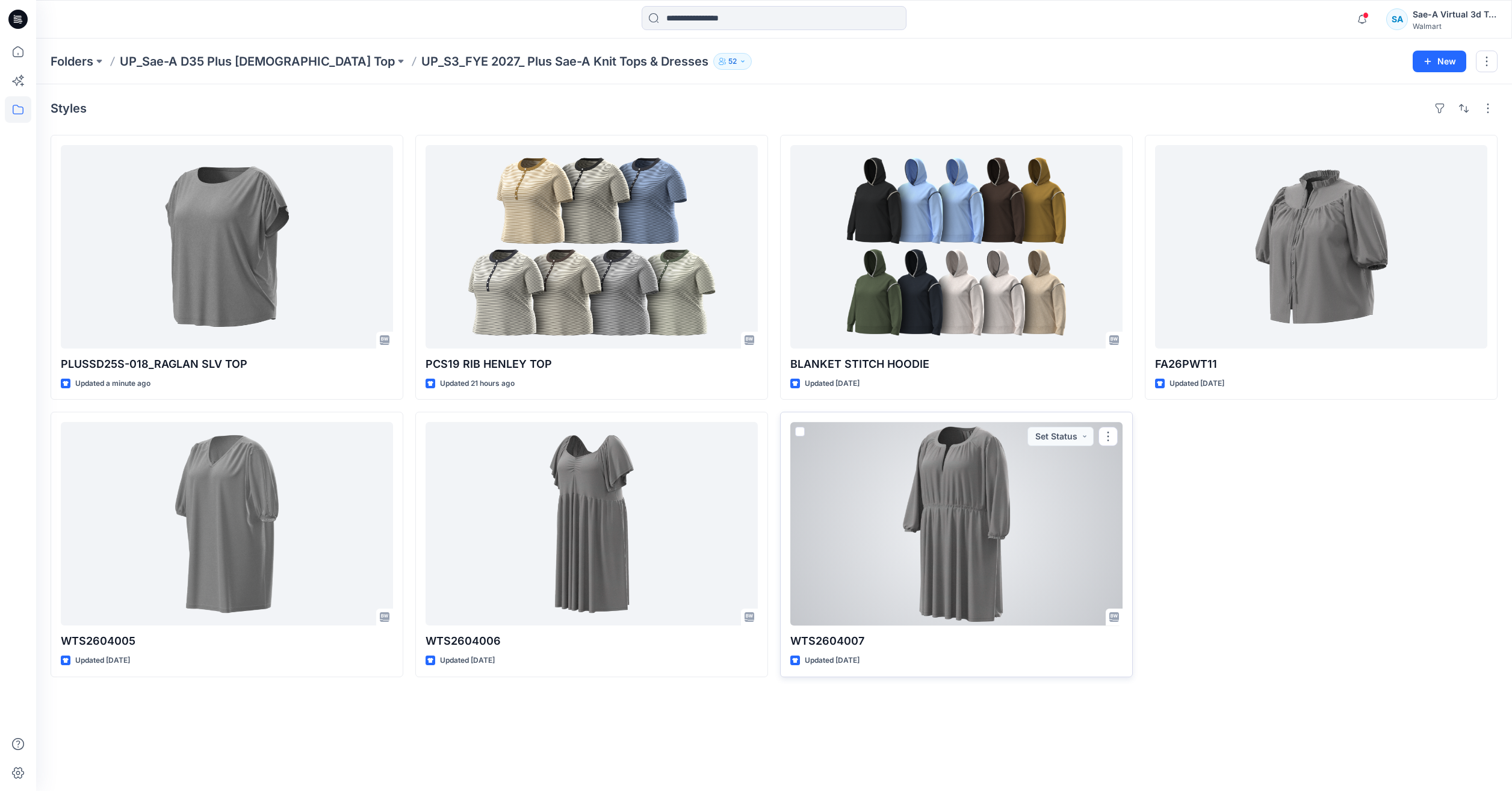
click at [854, 451] on div at bounding box center [956, 524] width 332 height 203
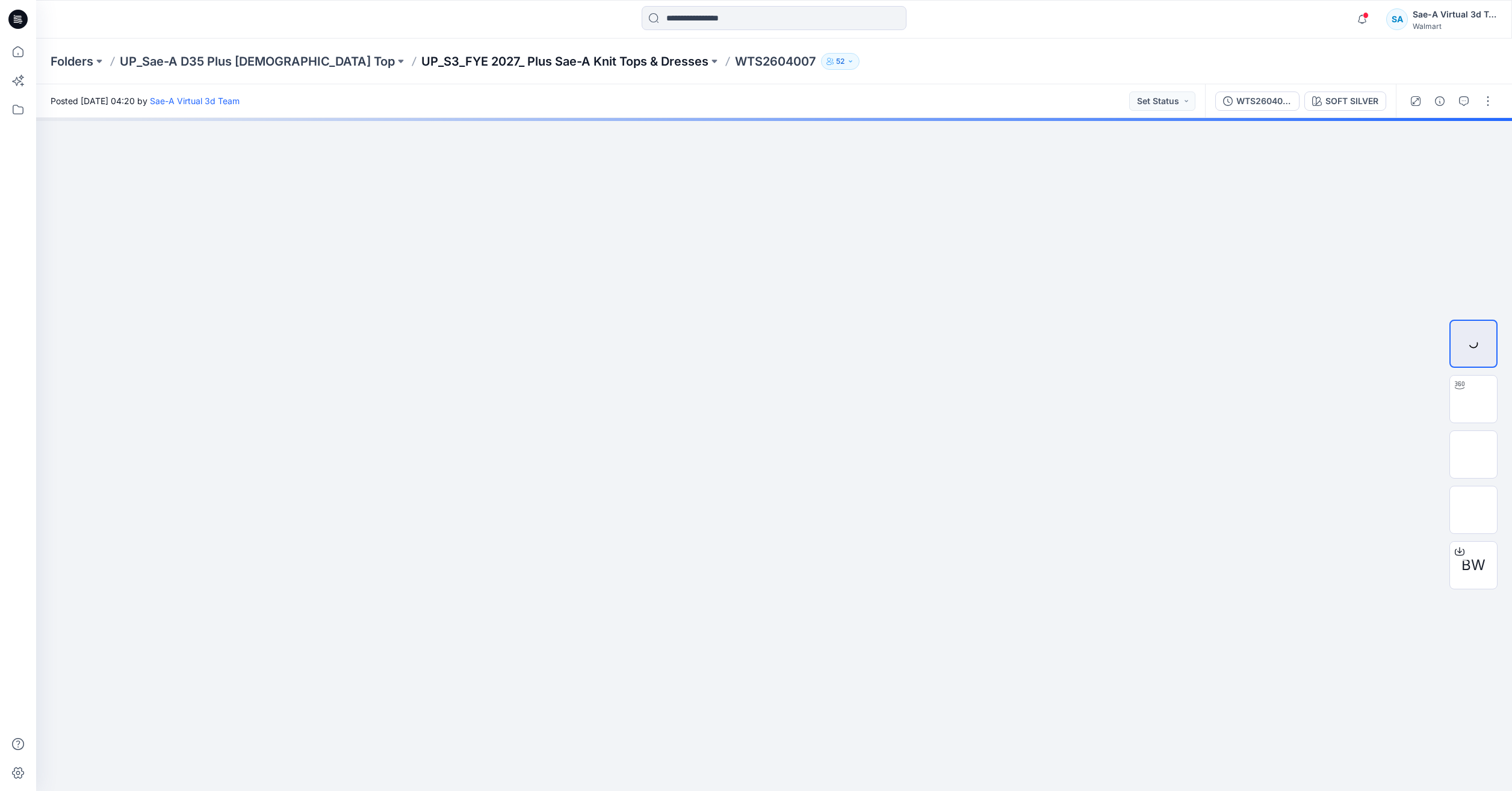
click at [551, 63] on p "UP_S3_FYE 2027_ Plus Sae-A Knit Tops & Dresses" at bounding box center [565, 61] width 287 height 17
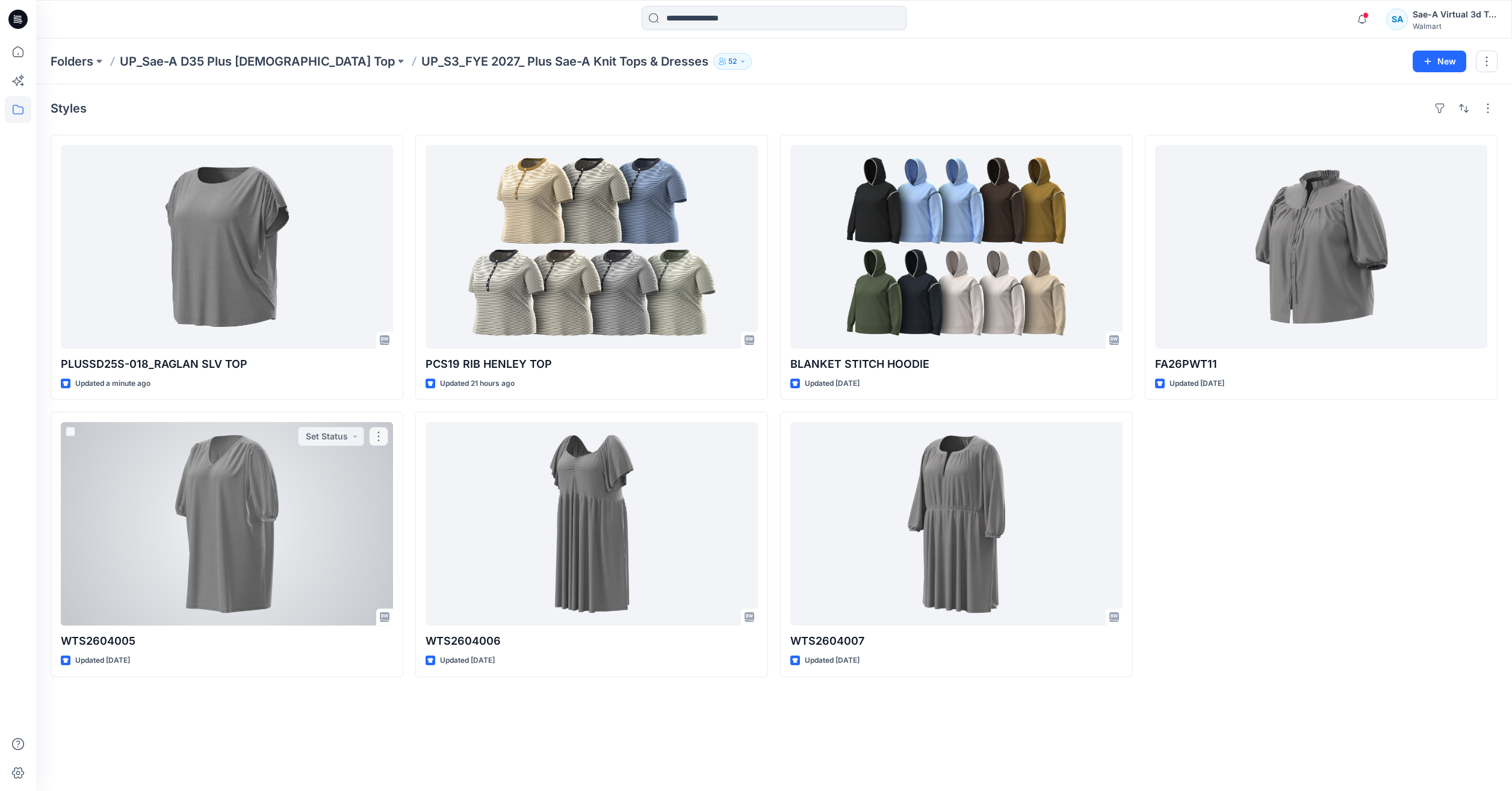
click at [237, 462] on div at bounding box center [227, 524] width 332 height 203
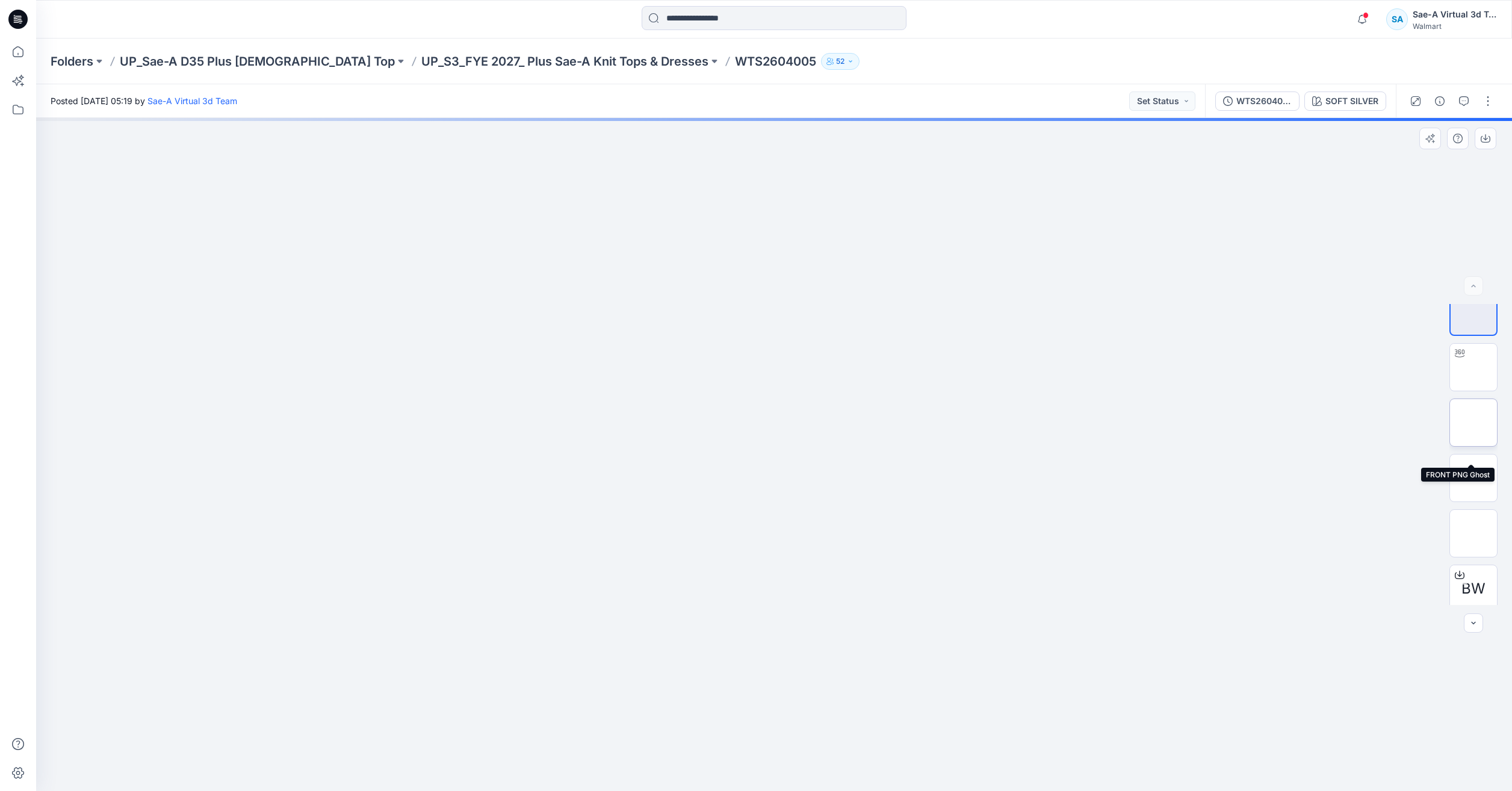
scroll to position [24, 0]
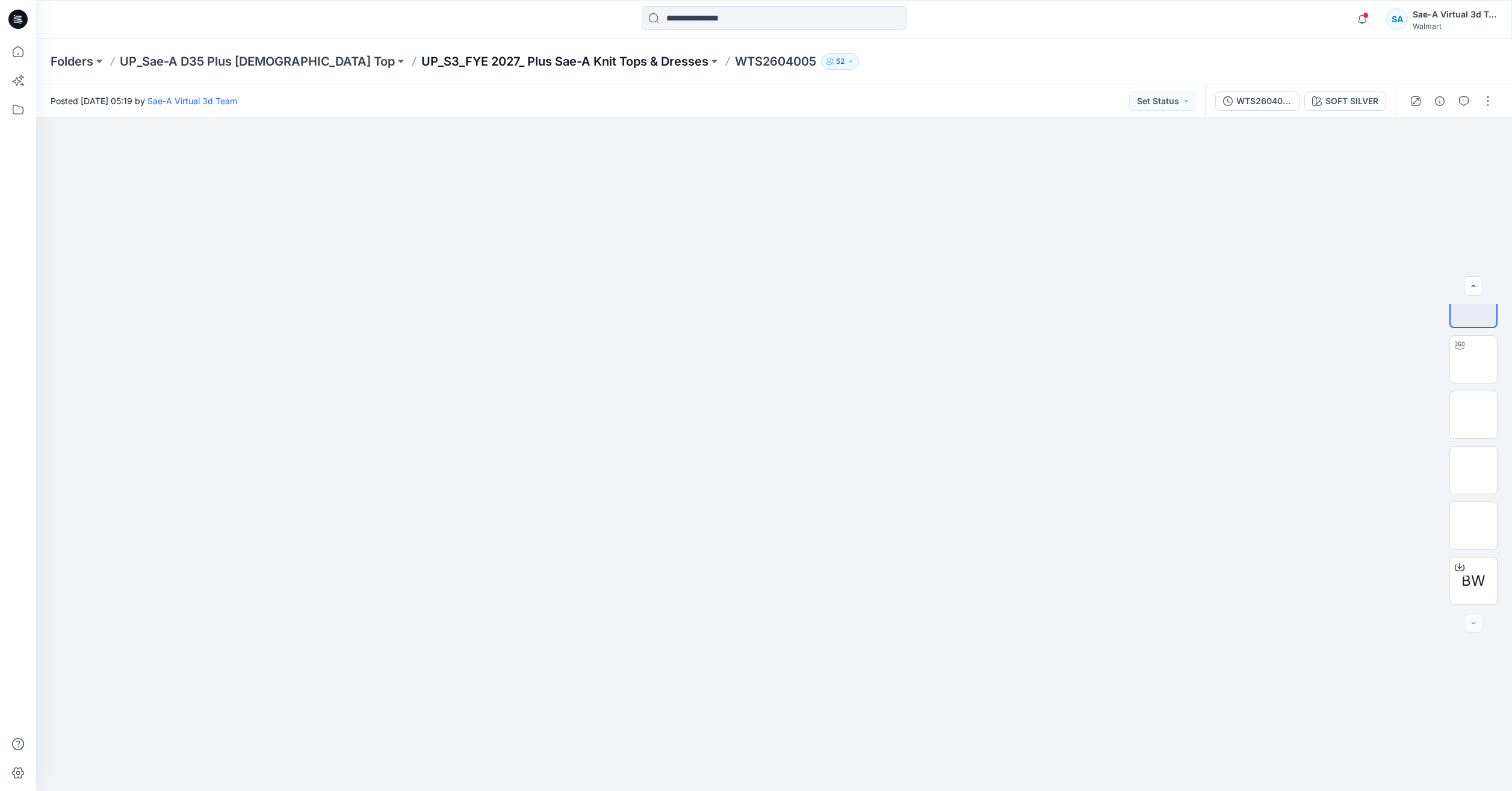
click at [421, 62] on p "UP_S3_FYE 2027_ Plus Sae-A Knit Tops & Dresses" at bounding box center [565, 61] width 287 height 17
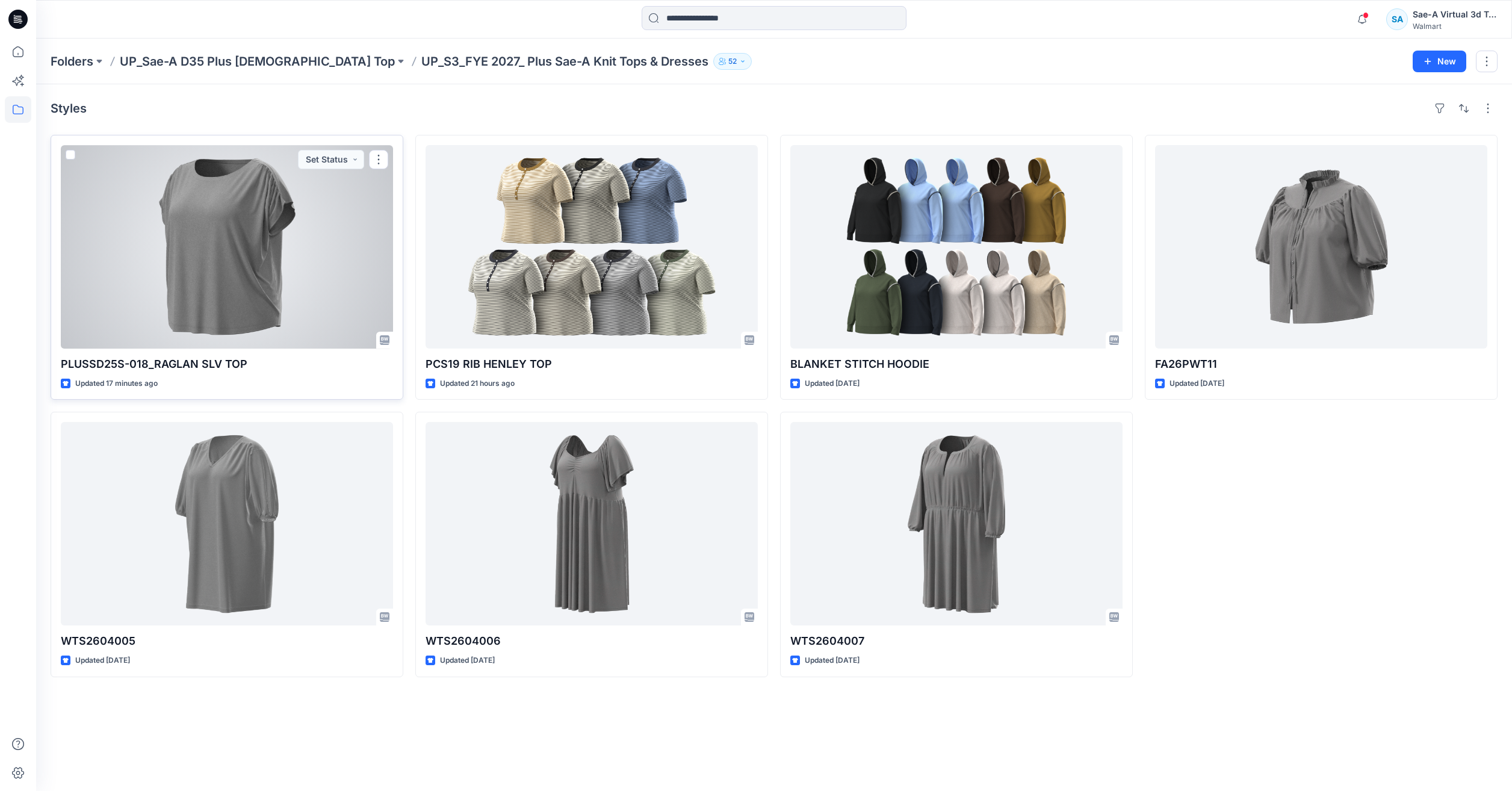
click at [196, 255] on div at bounding box center [227, 247] width 332 height 203
